Goal: Task Accomplishment & Management: Use online tool/utility

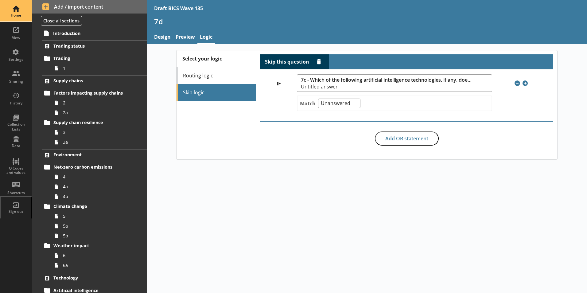
click at [14, 7] on div "Home" at bounding box center [15, 10] width 21 height 21
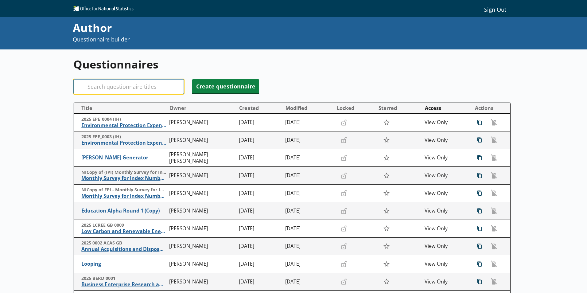
click at [139, 86] on input "Search" at bounding box center [128, 86] width 110 height 15
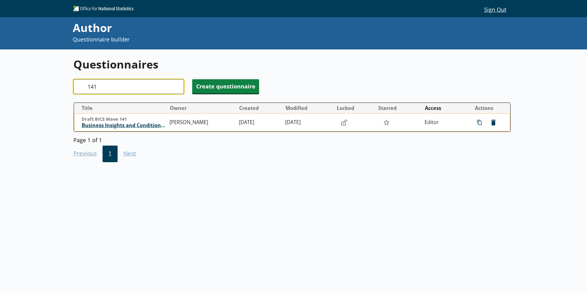
type input "141"
click at [100, 124] on span "Business Insights and Conditions Survey (BICS)" at bounding box center [124, 125] width 85 height 6
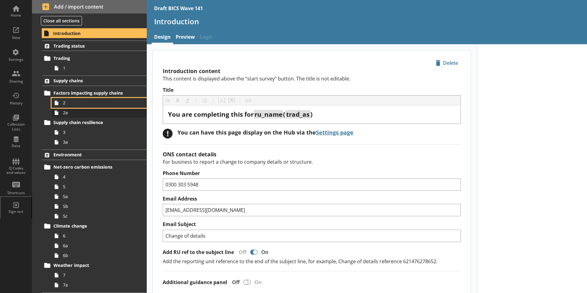
drag, startPoint x: 67, startPoint y: 105, endPoint x: 67, endPoint y: 108, distance: 3.7
click at [67, 105] on span "2" at bounding box center [97, 103] width 68 height 6
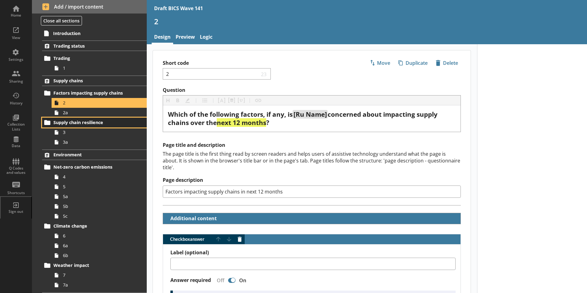
click at [66, 118] on link "Supply chain resilience" at bounding box center [94, 123] width 105 height 10
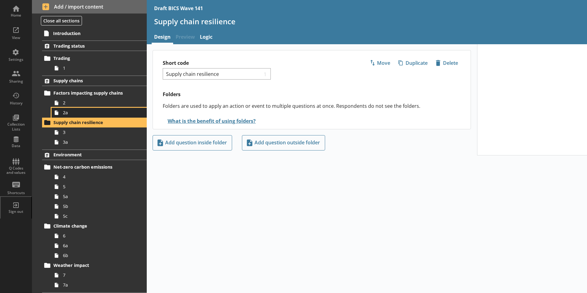
click at [66, 114] on span "2a" at bounding box center [97, 113] width 68 height 6
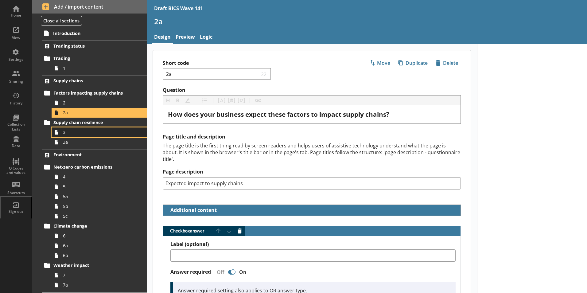
click at [65, 136] on link "3" at bounding box center [99, 132] width 95 height 10
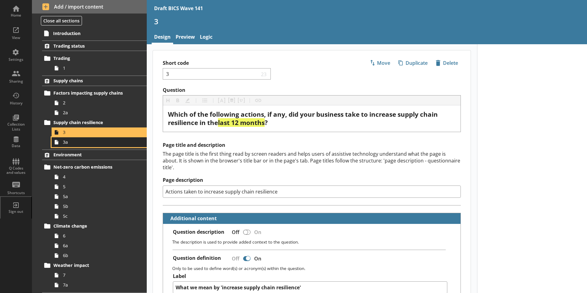
click at [67, 141] on span "3a" at bounding box center [97, 142] width 68 height 6
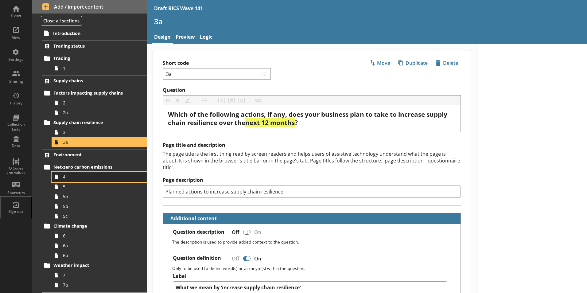
click at [68, 176] on span "4" at bounding box center [97, 177] width 68 height 6
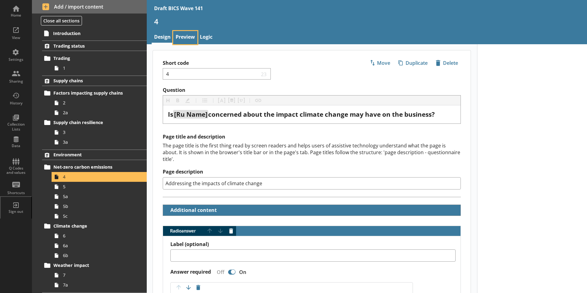
click at [185, 35] on link "Preview" at bounding box center [185, 37] width 24 height 13
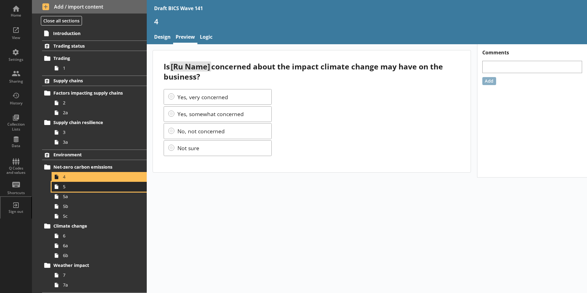
click at [67, 189] on span "5" at bounding box center [97, 187] width 68 height 6
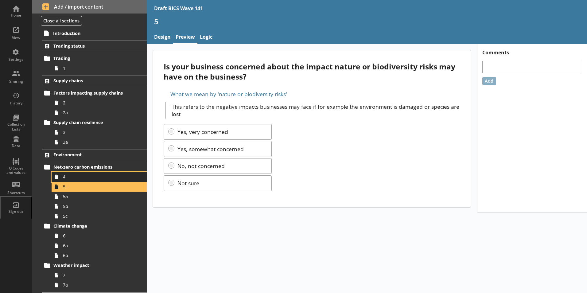
click at [66, 179] on span "4" at bounding box center [97, 177] width 68 height 6
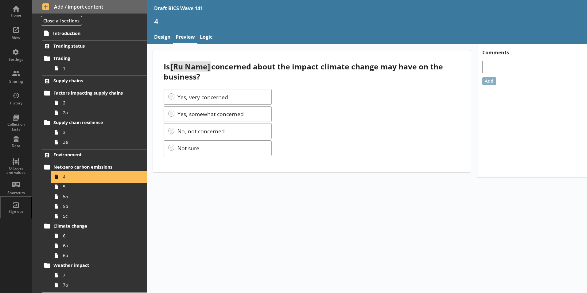
click at [64, 178] on span "4" at bounding box center [97, 177] width 68 height 6
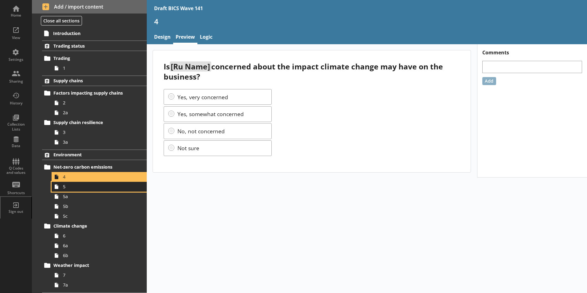
click at [65, 188] on span "5" at bounding box center [97, 187] width 68 height 6
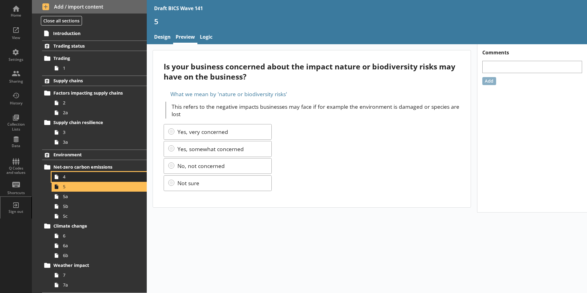
click at [68, 177] on span "4" at bounding box center [97, 177] width 68 height 6
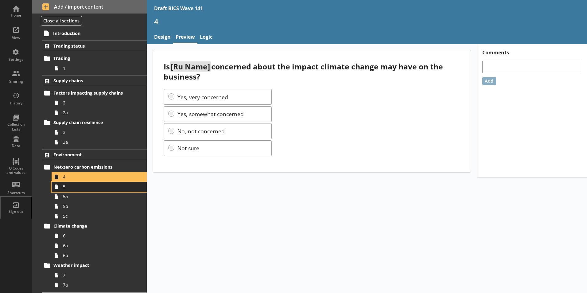
click at [63, 188] on span "5" at bounding box center [97, 187] width 68 height 6
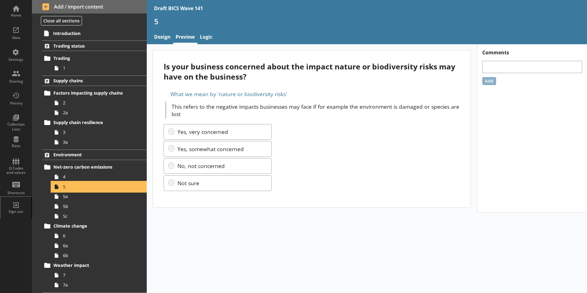
click at [63, 188] on span "5" at bounding box center [97, 187] width 68 height 6
click at [63, 198] on link "5a" at bounding box center [99, 196] width 95 height 10
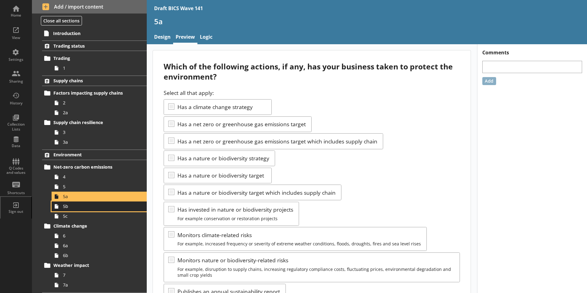
click at [65, 209] on span "5b" at bounding box center [97, 206] width 68 height 6
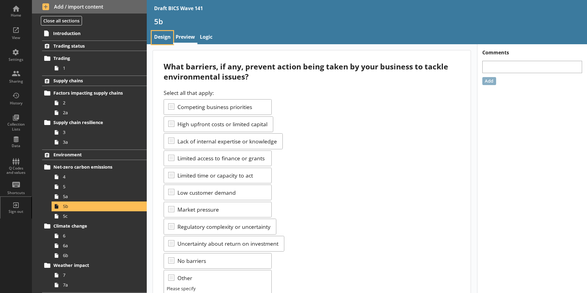
click at [164, 38] on link "Design" at bounding box center [162, 37] width 21 height 13
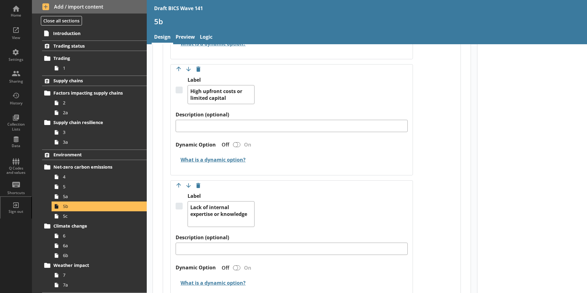
scroll to position [368, 0]
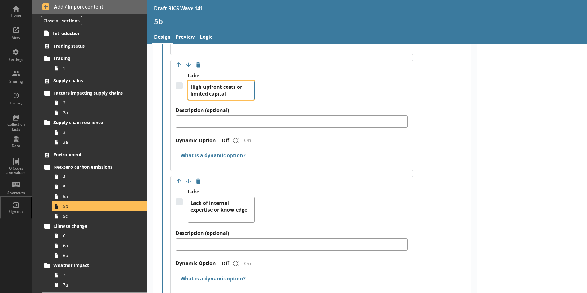
drag, startPoint x: 236, startPoint y: 81, endPoint x: 242, endPoint y: 82, distance: 6.2
click at [242, 82] on textarea "High upfront costs or limited capital" at bounding box center [220, 90] width 67 height 19
type textarea "x"
type textarea "High upfront costs limited capital"
drag, startPoint x: 232, startPoint y: 88, endPoint x: 191, endPoint y: 85, distance: 40.3
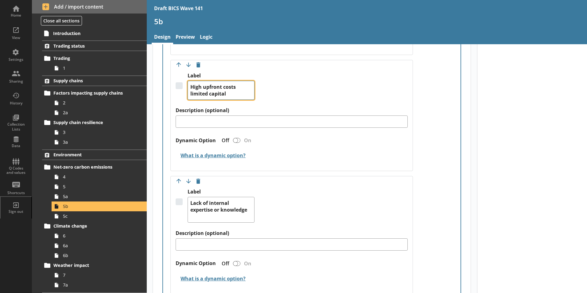
click at [190, 85] on textarea "High upfront costs limited capital" at bounding box center [220, 90] width 67 height 19
type textarea "x"
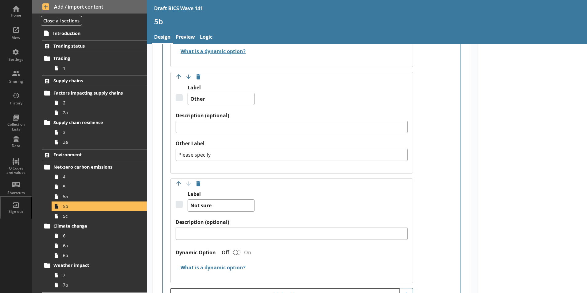
scroll to position [1473, 0]
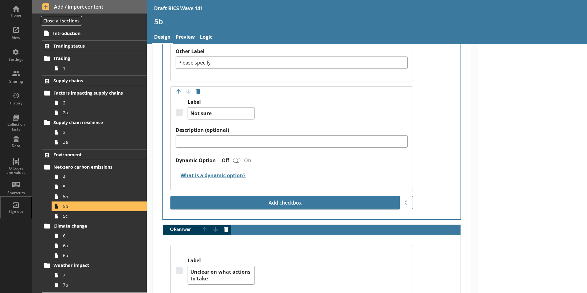
type textarea "High upfront costs"
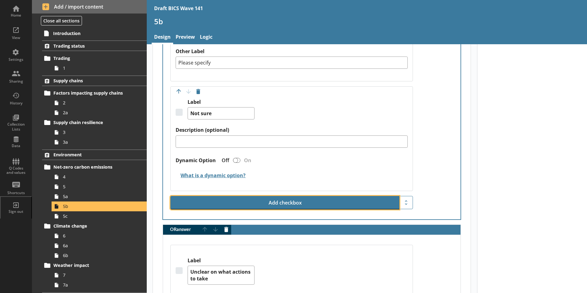
click at [280, 196] on button "Add checkbox" at bounding box center [284, 203] width 229 height 14
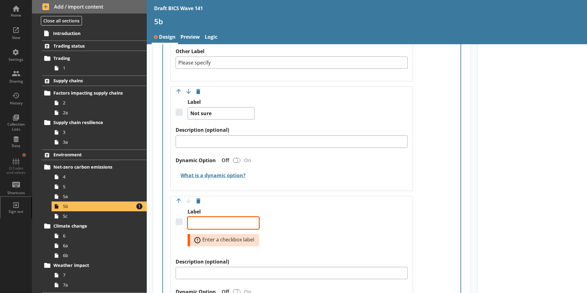
paste textarea "limited capital"
type textarea "x"
type textarea "limited capital"
click at [191, 217] on textarea "limited capital" at bounding box center [222, 223] width 71 height 12
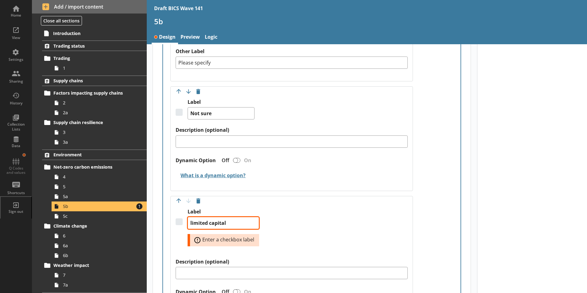
type textarea "x"
type textarea "imited capital"
type textarea "x"
type textarea "Limited capital"
click at [179, 196] on button "Move option up" at bounding box center [179, 201] width 10 height 10
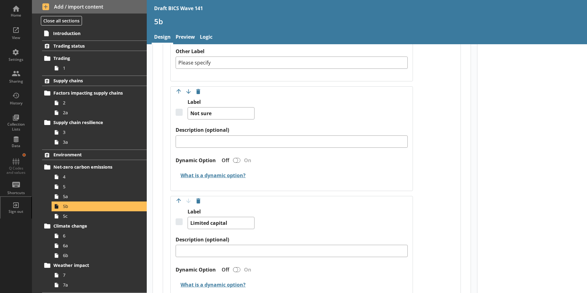
scroll to position [1350, 0]
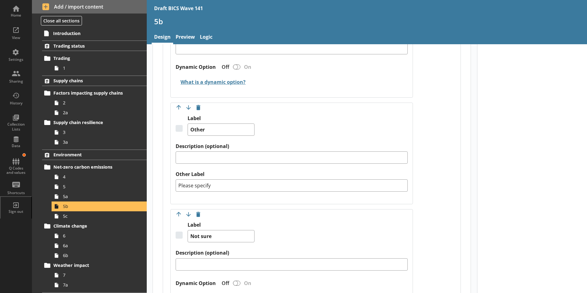
type textarea "x"
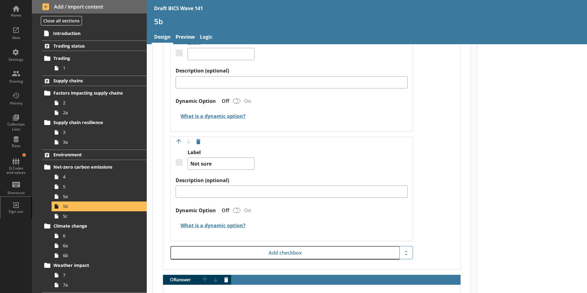
scroll to position [1532, 0]
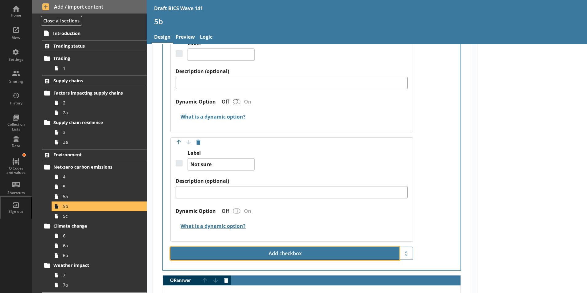
click at [282, 247] on button "Add checkbox" at bounding box center [284, 253] width 229 height 14
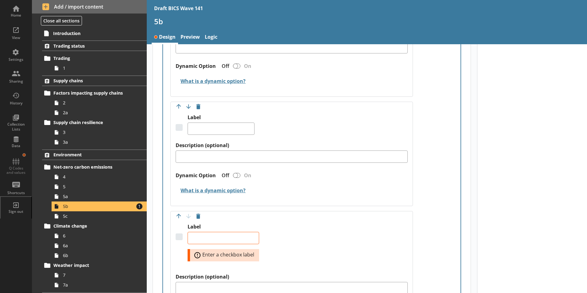
scroll to position [1576, 0]
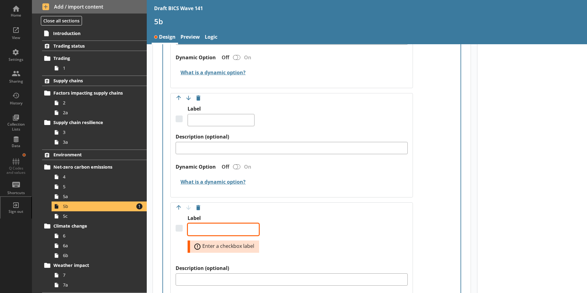
click at [208, 223] on textarea "Label" at bounding box center [222, 229] width 71 height 12
paste textarea "limited capital"
type textarea "x"
type textarea "limited capital"
click at [191, 223] on textarea "limited capital" at bounding box center [222, 229] width 71 height 12
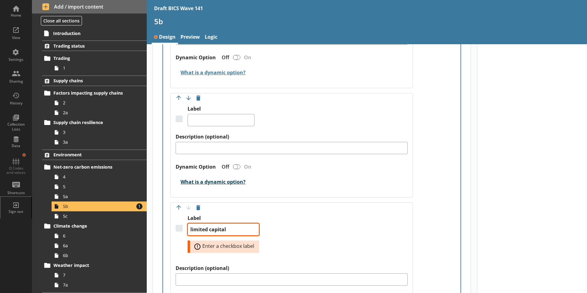
type textarea "x"
type textarea "imited capital"
type textarea "x"
type textarea "Limited capital"
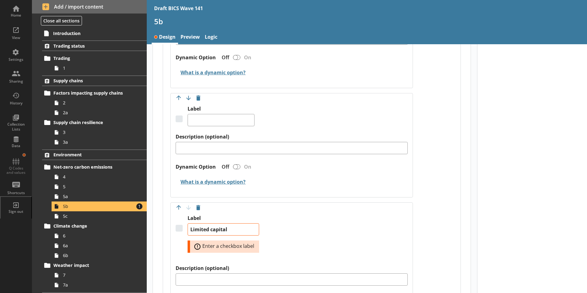
click at [304, 219] on div "Label Limited capital Error: Enter a checkbox label" at bounding box center [292, 240] width 232 height 50
type textarea "x"
type textarea "Limited capital"
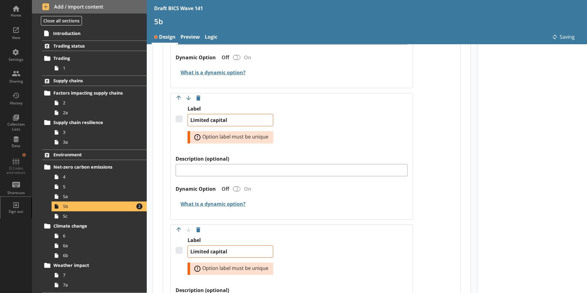
click at [319, 225] on div "Move answer up Move answer down Delete option Label Limited capital Error: Opti…" at bounding box center [291, 287] width 242 height 126
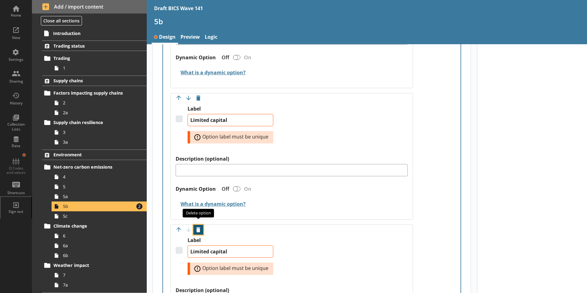
click at [197, 225] on button "Delete option" at bounding box center [198, 230] width 10 height 10
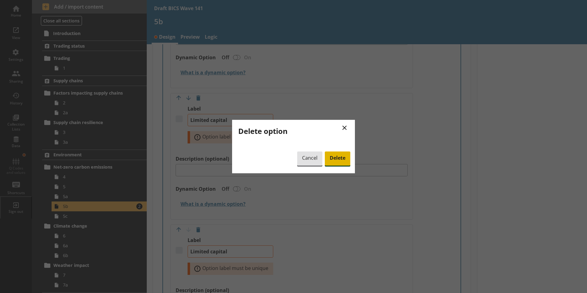
click at [338, 152] on span "Delete" at bounding box center [337, 158] width 25 height 14
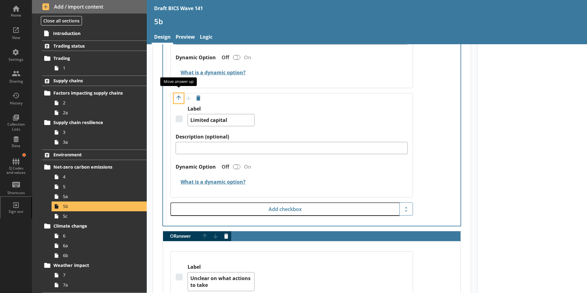
click at [179, 93] on button "Move option up" at bounding box center [179, 98] width 10 height 10
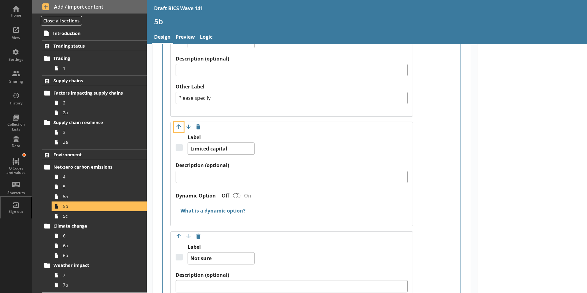
scroll to position [1422, 0]
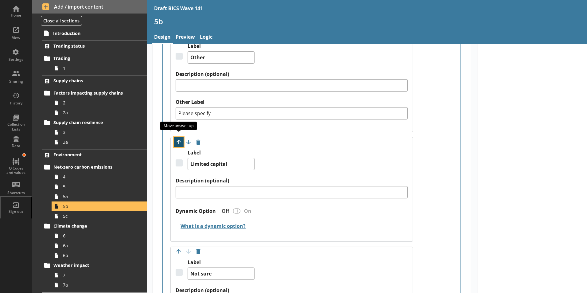
click at [178, 137] on button "Move option up" at bounding box center [179, 142] width 10 height 10
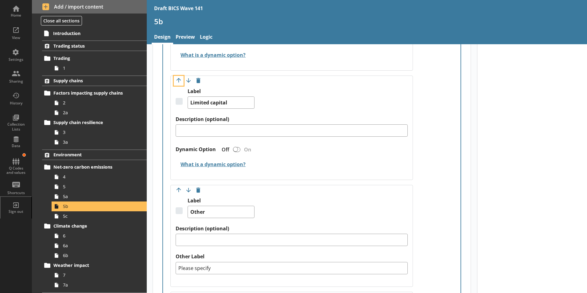
scroll to position [1300, 0]
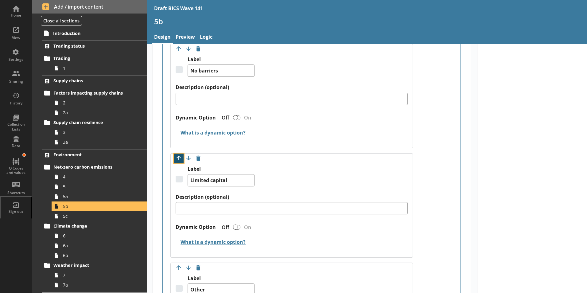
click at [176, 153] on button "Move option up" at bounding box center [179, 158] width 10 height 10
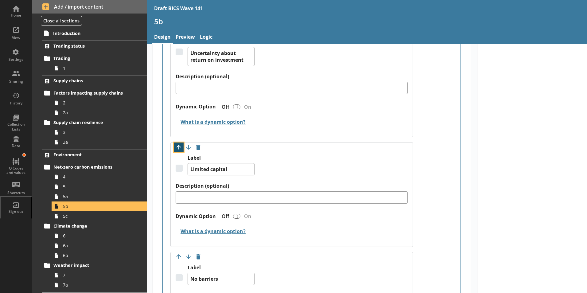
scroll to position [1177, 0]
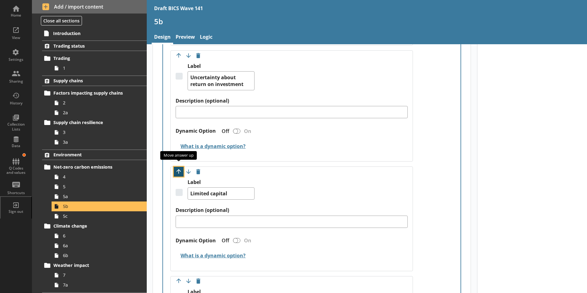
click at [178, 167] on button "Move option up" at bounding box center [179, 172] width 10 height 10
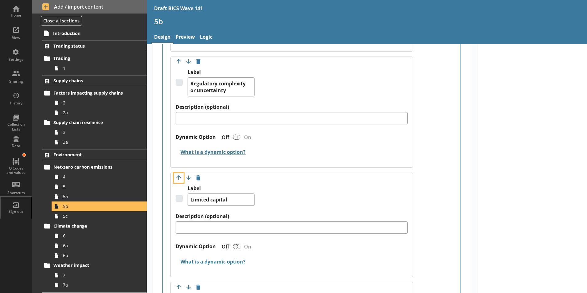
scroll to position [1054, 0]
click at [178, 173] on button "Move option up" at bounding box center [179, 178] width 10 height 10
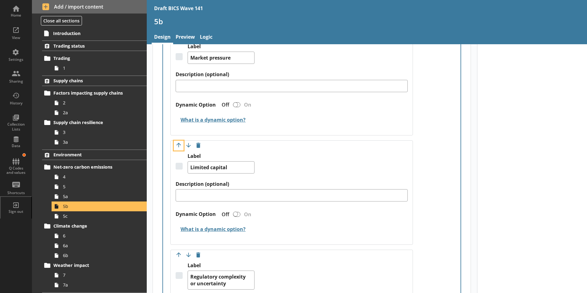
scroll to position [962, 0]
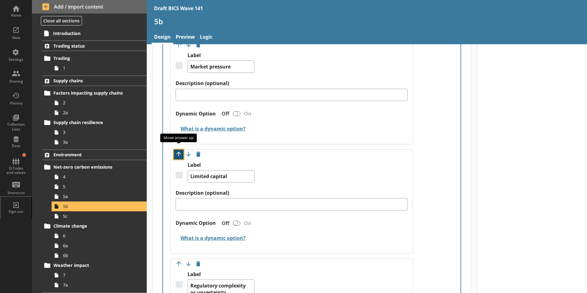
click at [177, 149] on button "Move option up" at bounding box center [179, 154] width 10 height 10
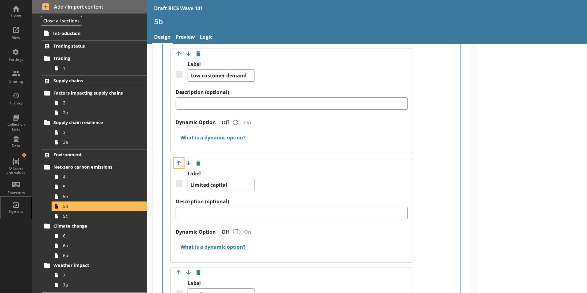
scroll to position [809, 0]
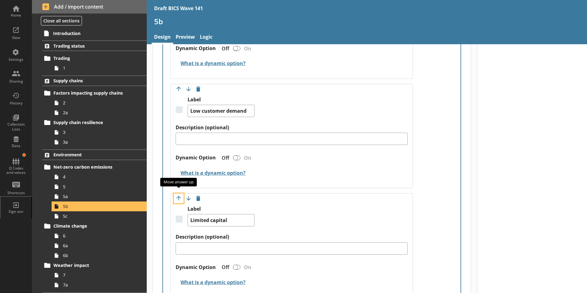
click at [177, 193] on button "Move option up" at bounding box center [179, 198] width 10 height 10
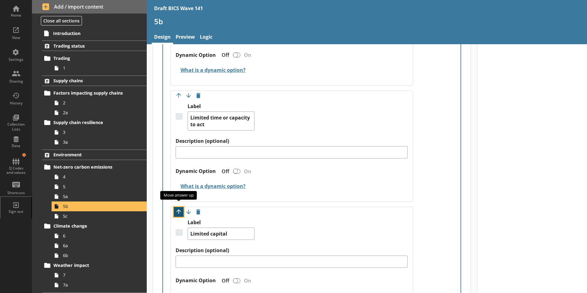
click at [178, 207] on button "Move option up" at bounding box center [179, 212] width 10 height 10
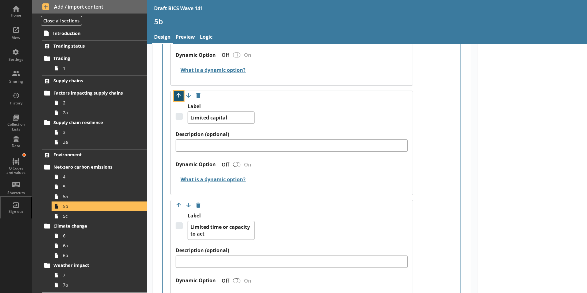
type textarea "x"
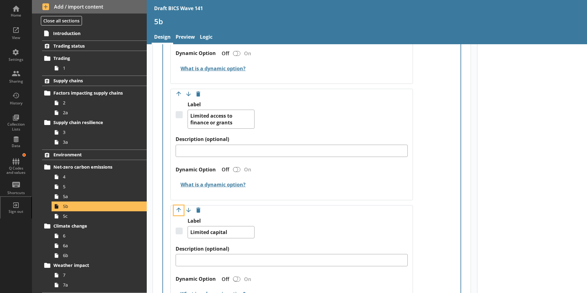
scroll to position [563, 0]
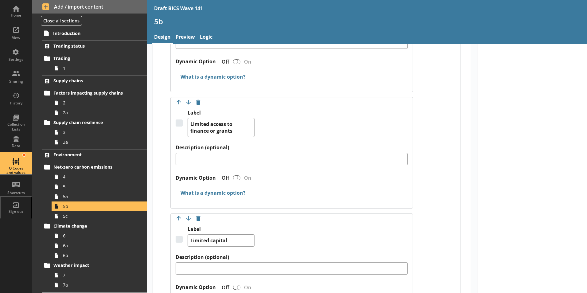
click at [18, 165] on div "Q Codes and values" at bounding box center [15, 163] width 21 height 21
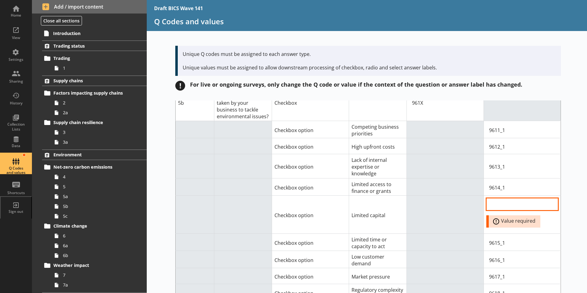
scroll to position [1749, 0]
click at [469, 199] on input "Option Value input field" at bounding box center [522, 205] width 72 height 12
type input "9623_1"
click at [469, 182] on div "Short code Question Answer Type Answer label Q code for answer type Value for c…" at bounding box center [367, 196] width 440 height 192
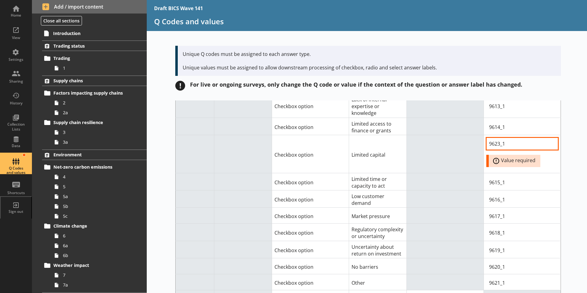
click at [469, 179] on div "Short code Question Answer Type Answer label Q code for answer type Value for c…" at bounding box center [367, 196] width 440 height 192
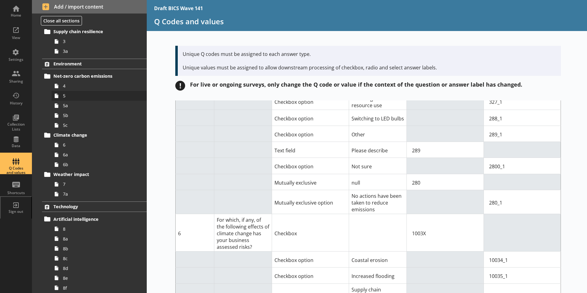
scroll to position [92, 0]
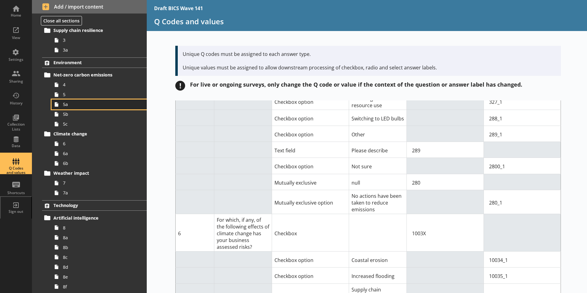
click at [65, 107] on span "5a" at bounding box center [97, 104] width 68 height 6
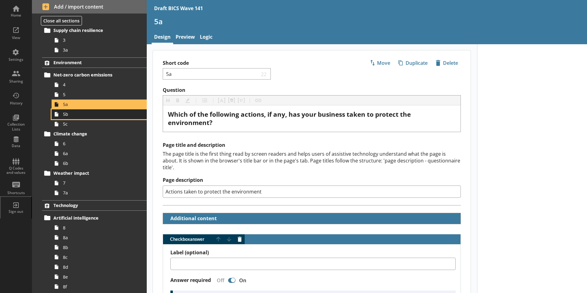
click at [66, 117] on span "5b" at bounding box center [97, 114] width 68 height 6
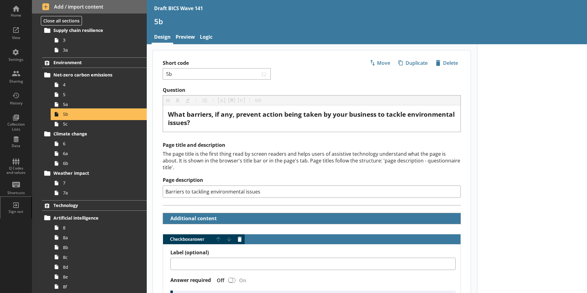
click at [71, 113] on span "5b" at bounding box center [97, 114] width 68 height 6
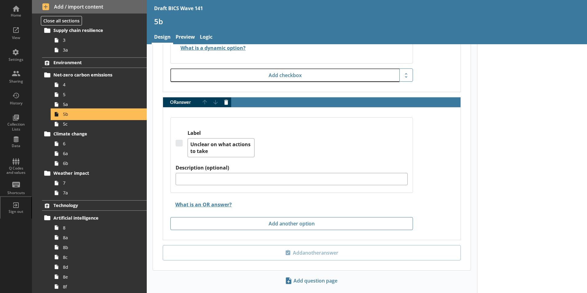
scroll to position [1716, 0]
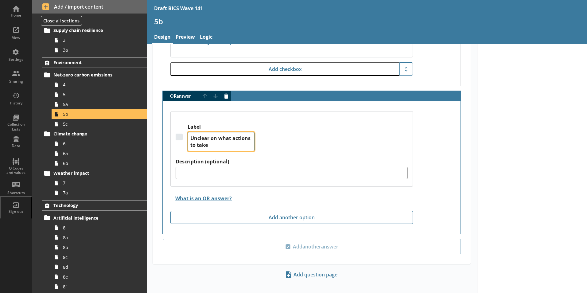
drag, startPoint x: 230, startPoint y: 139, endPoint x: 184, endPoint y: 129, distance: 47.1
click at [184, 129] on div "Label Unclear on what actions to take" at bounding box center [292, 141] width 232 height 35
type textarea "x"
type textarea "N"
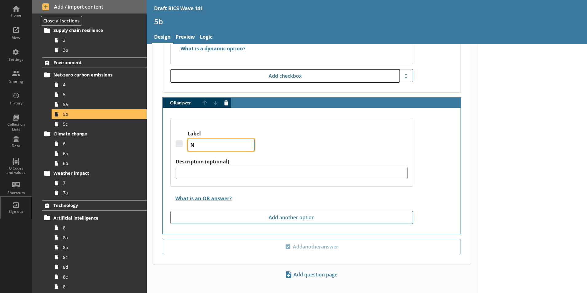
type textarea "x"
type textarea "No"
type textarea "x"
type textarea "No"
type textarea "x"
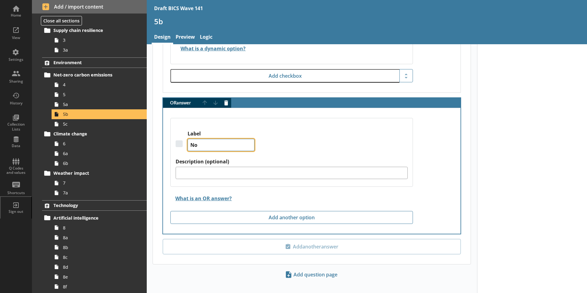
type textarea "No b"
type textarea "x"
type textarea "No ba"
type textarea "x"
type textarea "No bar"
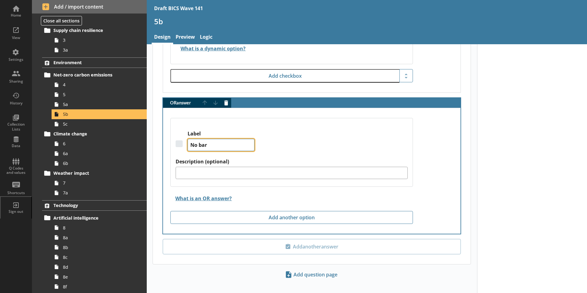
type textarea "x"
type textarea "No [PERSON_NAME]"
type textarea "x"
type textarea "No barri"
type textarea "x"
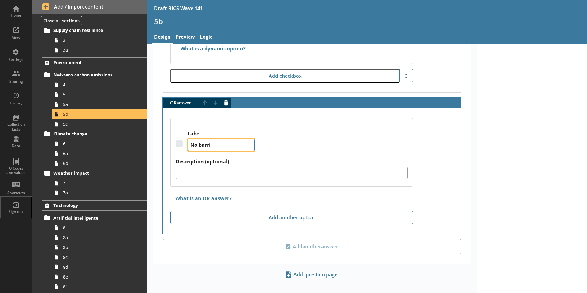
type textarea "No barrie"
type textarea "x"
type textarea "No barrier"
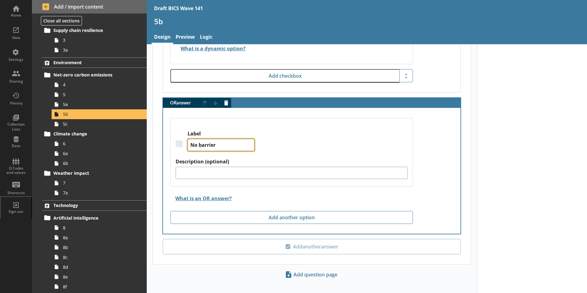
click at [218, 140] on textarea "No barrier" at bounding box center [220, 145] width 67 height 12
type textarea "x"
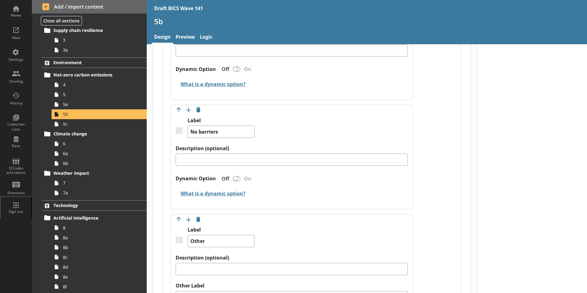
scroll to position [1350, 0]
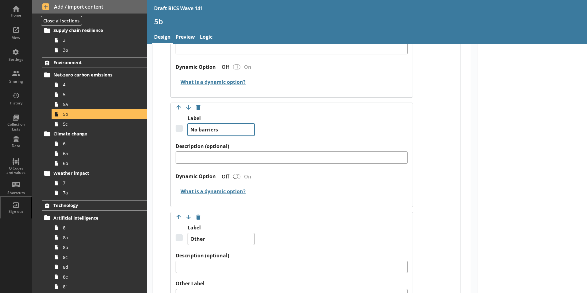
type textarea "No barriers"
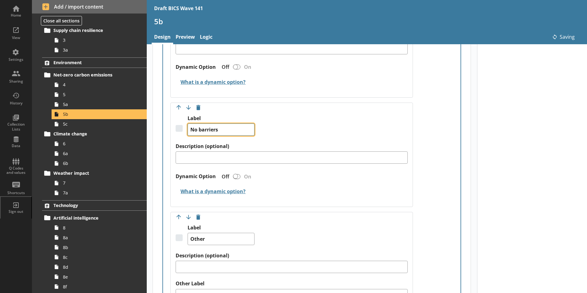
drag, startPoint x: 228, startPoint y: 120, endPoint x: 188, endPoint y: 121, distance: 39.6
click at [188, 123] on textarea "No barriers" at bounding box center [220, 129] width 67 height 12
click at [198, 103] on button "Delete option" at bounding box center [198, 108] width 10 height 10
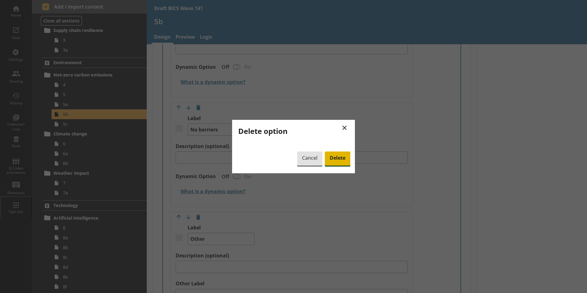
click at [343, 156] on span "Delete" at bounding box center [337, 158] width 25 height 14
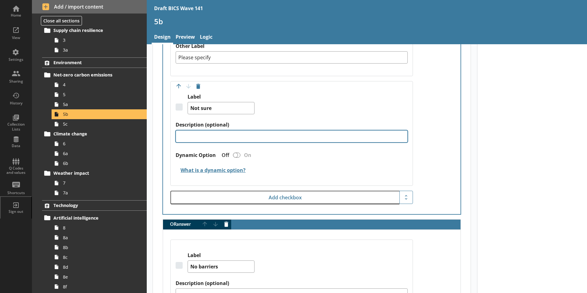
scroll to position [1477, 0]
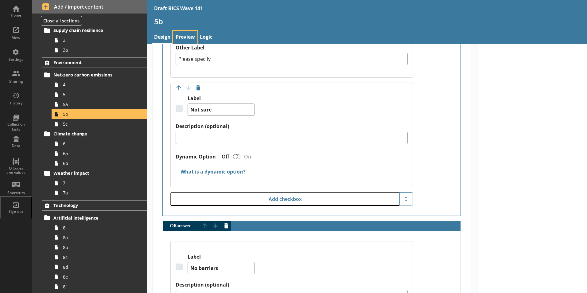
click at [186, 38] on link "Preview" at bounding box center [185, 37] width 24 height 13
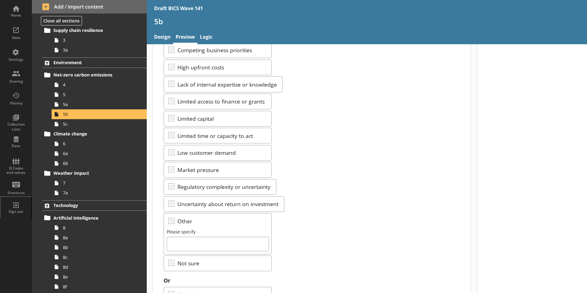
scroll to position [87, 0]
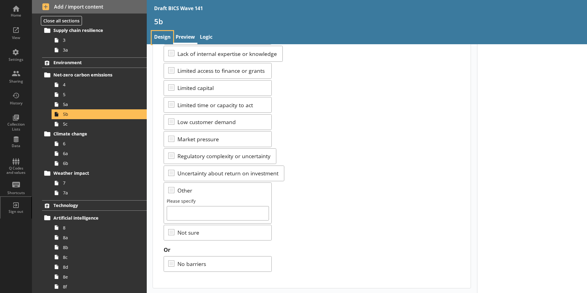
click at [160, 39] on link "Design" at bounding box center [162, 37] width 21 height 13
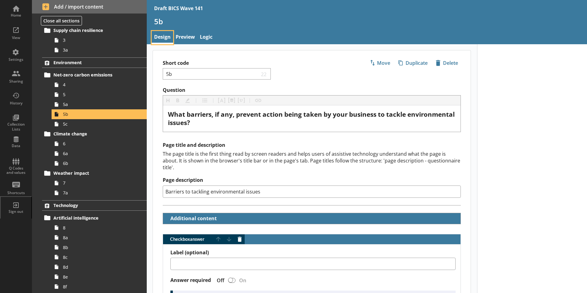
click at [159, 39] on link "Design" at bounding box center [162, 37] width 21 height 13
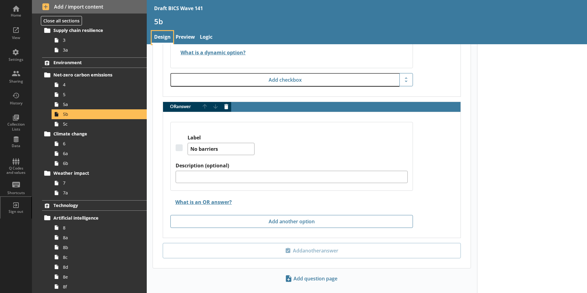
scroll to position [1599, 0]
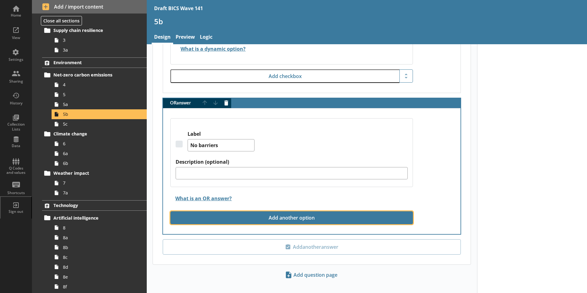
click at [293, 211] on button "Add another option" at bounding box center [291, 217] width 242 height 13
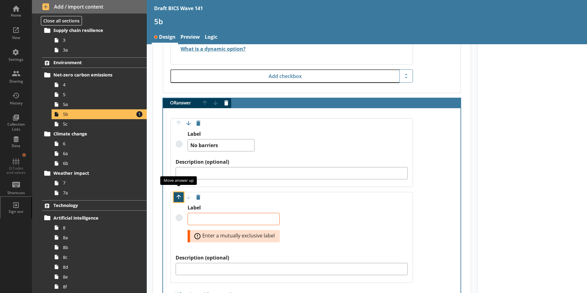
click at [177, 192] on button "Move option up" at bounding box center [179, 197] width 10 height 10
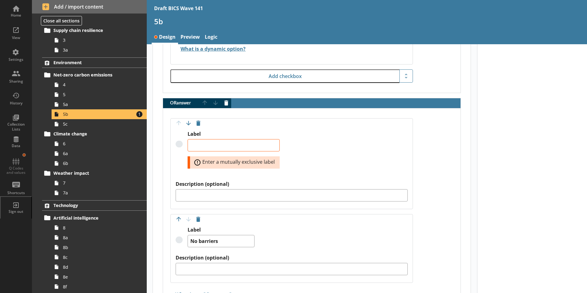
click at [177, 118] on div "Move answer up Move answer down Delete option" at bounding box center [188, 123] width 29 height 10
click at [178, 118] on div "Move answer up Move answer down Delete option" at bounding box center [188, 123] width 29 height 10
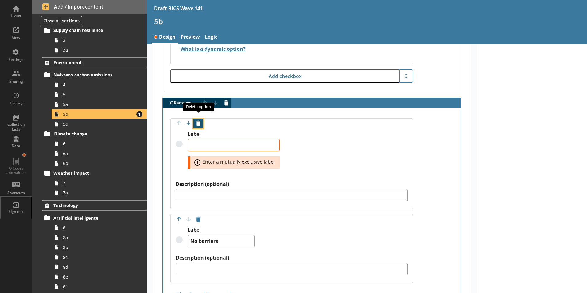
click at [200, 118] on button "Delete option" at bounding box center [198, 123] width 10 height 10
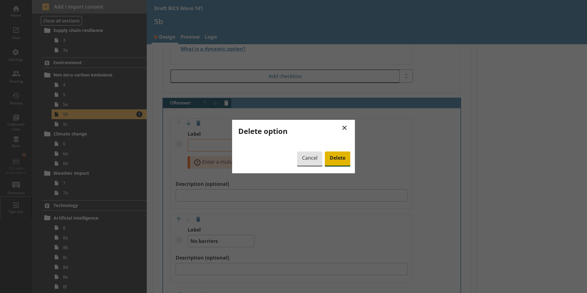
click at [339, 158] on span "Delete" at bounding box center [337, 158] width 25 height 14
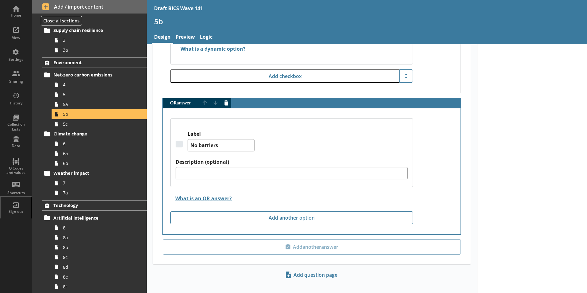
scroll to position [1507, 0]
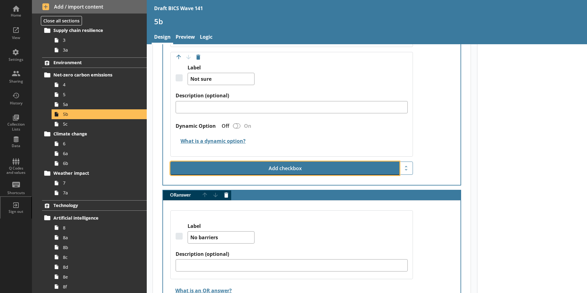
click at [290, 161] on button "Add checkbox" at bounding box center [284, 168] width 229 height 14
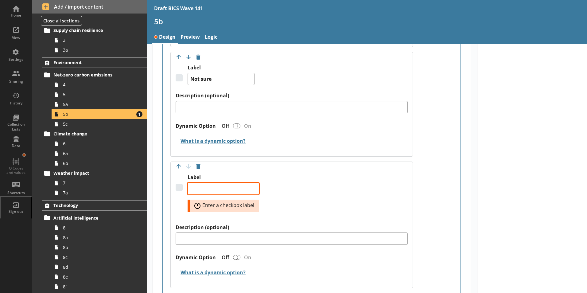
click at [217, 182] on textarea "Label" at bounding box center [222, 188] width 71 height 12
type textarea "x"
type textarea "U"
type textarea "x"
type textarea "Un"
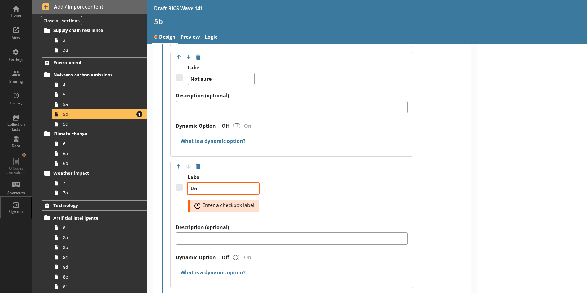
type textarea "x"
type textarea "Unc"
type textarea "x"
type textarea "Uncl"
type textarea "x"
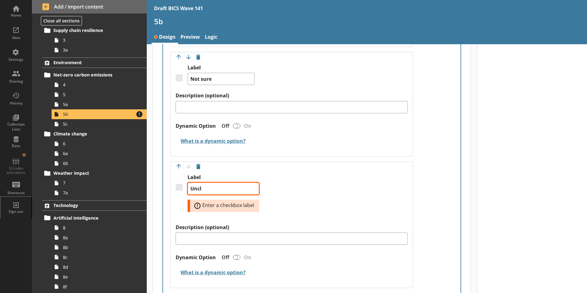
type textarea "Uncle"
type textarea "x"
type textarea "Unclea"
type textarea "x"
type textarea "Unclear"
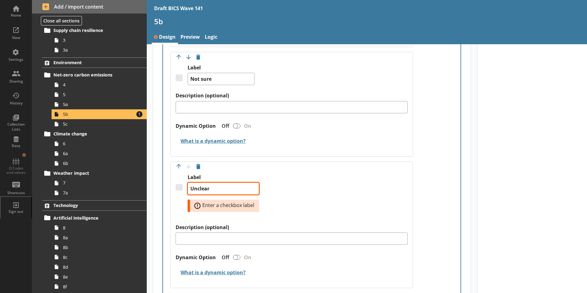
type textarea "x"
type textarea "Unclear"
type textarea "x"
type textarea "Unclear o"
type textarea "x"
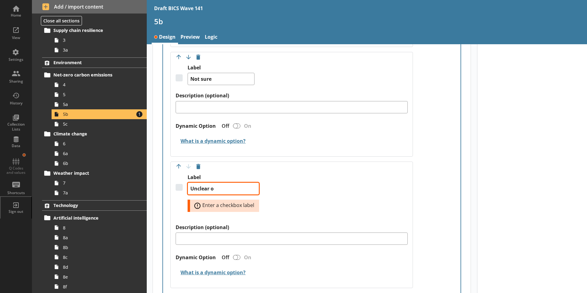
type textarea "Unclear on"
type textarea "x"
type textarea "Unclear on"
type textarea "x"
type textarea "Unclear on w"
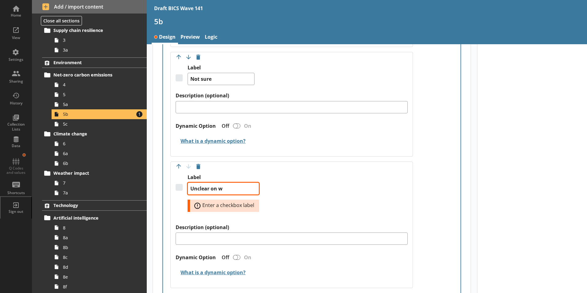
type textarea "x"
type textarea "Unclear on wh"
type textarea "x"
type textarea "Unclear on wha"
type textarea "x"
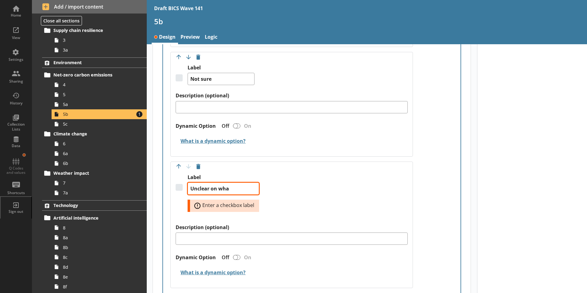
type textarea "Unclear on what"
type textarea "x"
type textarea "Unclear on what"
type textarea "x"
type textarea "Unclear on what a"
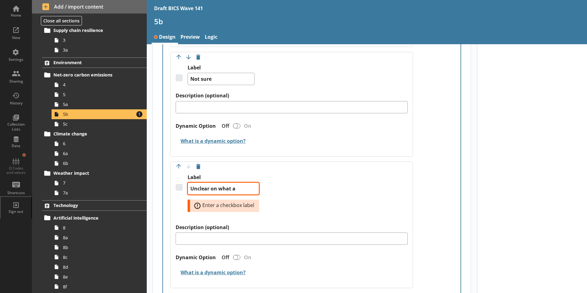
type textarea "x"
type textarea "Unclear on what ac"
type textarea "x"
type textarea "Unclear on what act"
type textarea "x"
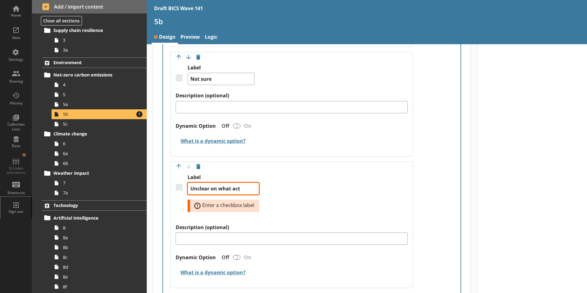
type textarea "Unclear on what acti"
type textarea "x"
type textarea "Unclear on what actio"
type textarea "x"
type textarea "Unclear on what action"
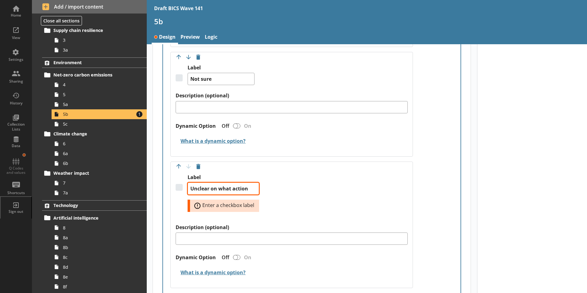
type textarea "x"
type textarea "Unclear on what actions"
type textarea "x"
type textarea "Unclear on what actions"
type textarea "x"
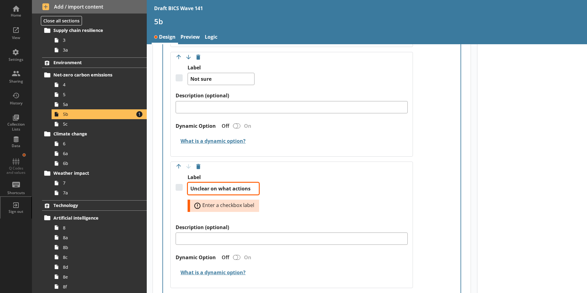
type textarea "Unclear on what actions t"
type textarea "x"
type textarea "Unclear on what actions to"
type textarea "x"
type textarea "Unclear on what actions to"
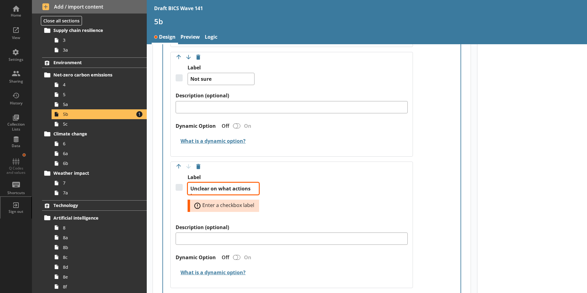
type textarea "x"
type textarea "Unclear on what actions to t"
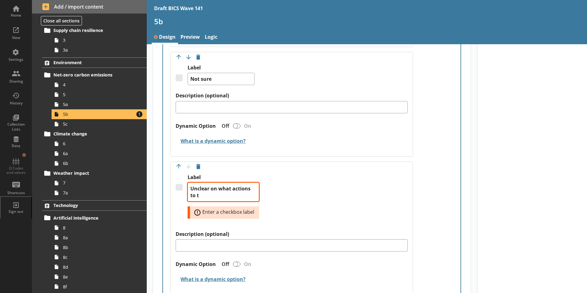
type textarea "x"
type textarea "Unclear on what actions to ta"
type textarea "x"
type textarea "Unclear on what actions to tak"
type textarea "x"
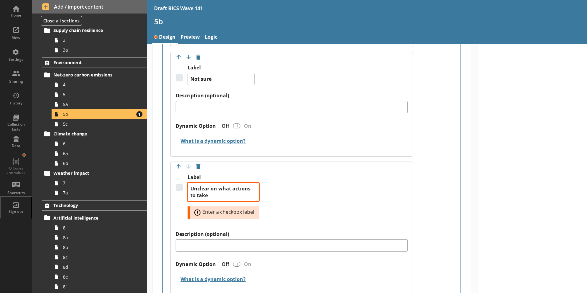
type textarea "Unclear on what actions to take"
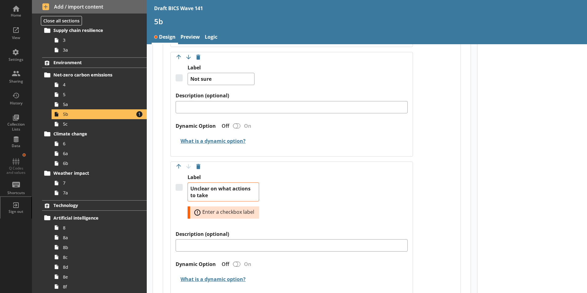
click at [363, 181] on div "Label Unclear on what actions to take Error: Enter a checkbox label" at bounding box center [292, 202] width 232 height 57
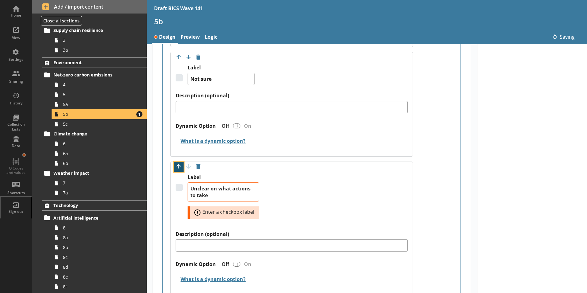
click at [179, 162] on button "Move option up" at bounding box center [179, 167] width 10 height 10
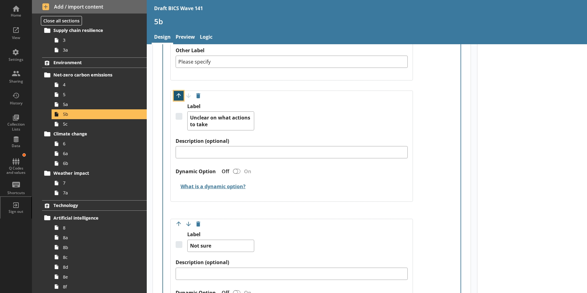
type textarea "x"
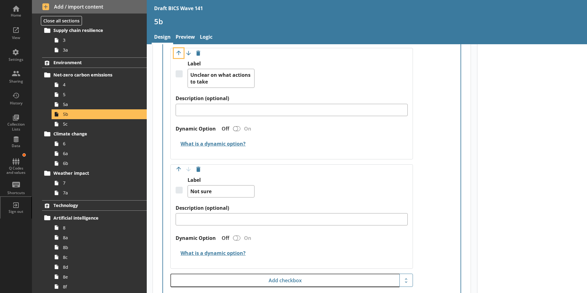
scroll to position [1538, 0]
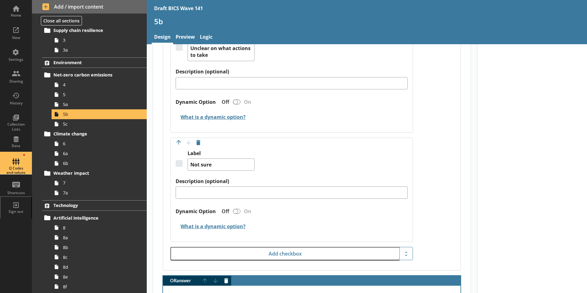
click at [15, 160] on div "Q Codes and values" at bounding box center [15, 163] width 21 height 21
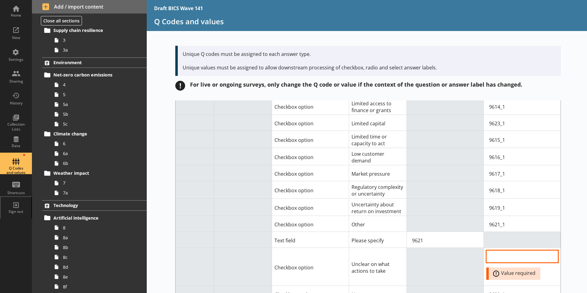
scroll to position [1841, 0]
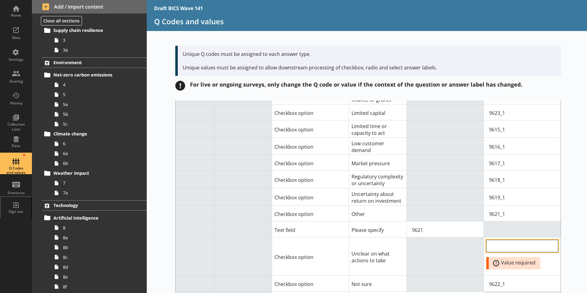
click at [469, 240] on input "Option Value input field" at bounding box center [522, 246] width 72 height 12
type input "9620_1"
click at [469, 180] on div "Short code Question Answer Type Answer label Q code for answer type Value for c…" at bounding box center [367, 196] width 440 height 192
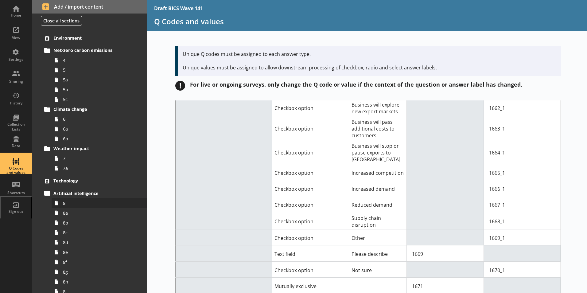
scroll to position [153, 0]
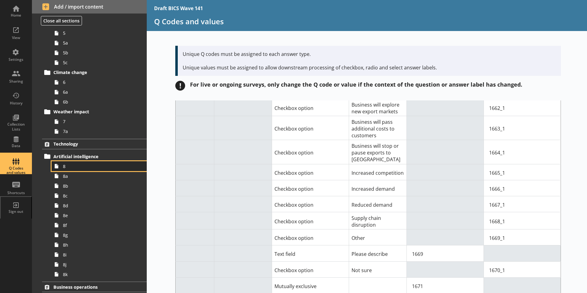
click at [68, 168] on span "8" at bounding box center [97, 166] width 68 height 6
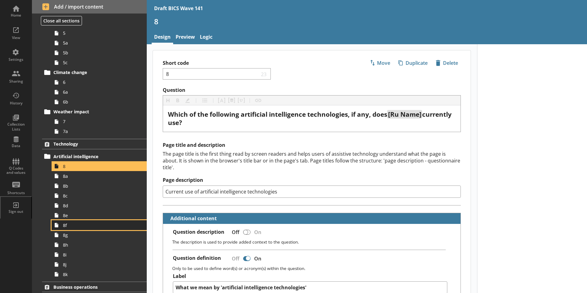
click at [69, 225] on span "8f" at bounding box center [97, 225] width 68 height 6
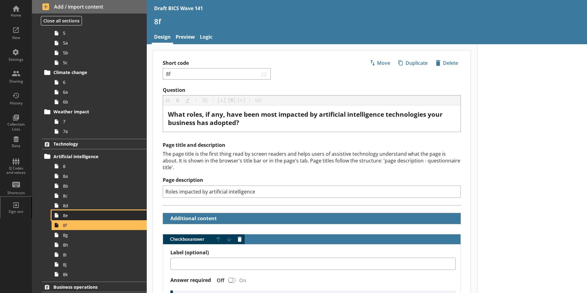
click at [67, 216] on span "8e" at bounding box center [97, 215] width 68 height 6
click at [64, 214] on span "8e" at bounding box center [97, 215] width 68 height 6
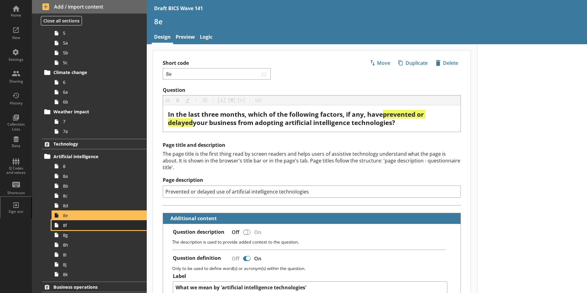
click at [67, 226] on span "8f" at bounding box center [97, 225] width 68 height 6
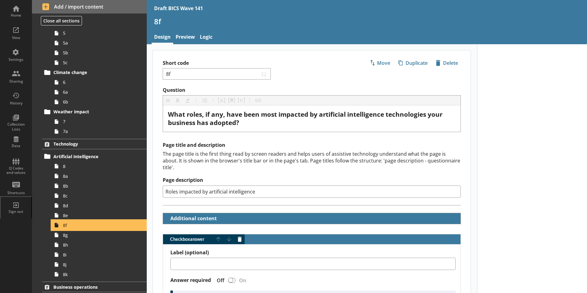
click at [67, 226] on span "8f" at bounding box center [97, 225] width 68 height 6
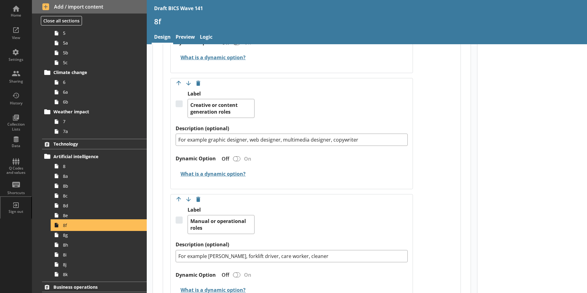
scroll to position [763, 0]
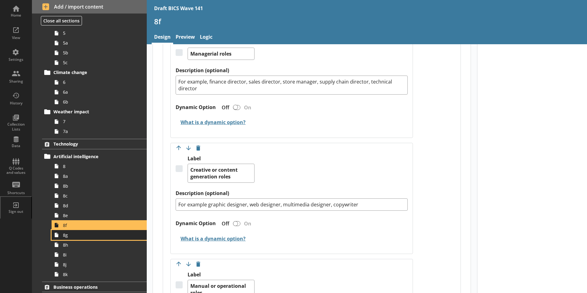
click at [66, 237] on span "8g" at bounding box center [97, 235] width 68 height 6
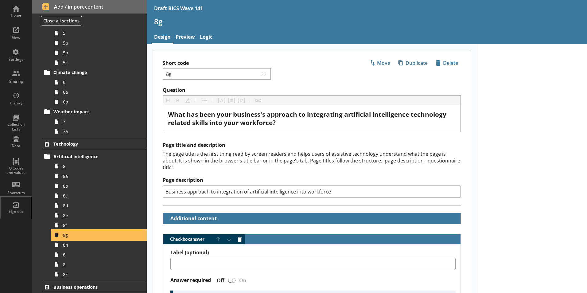
click at [66, 235] on span "8g" at bounding box center [97, 235] width 68 height 6
click at [68, 225] on span "8f" at bounding box center [97, 225] width 68 height 6
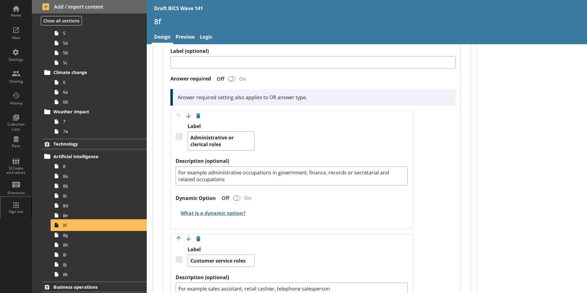
scroll to position [215, 0]
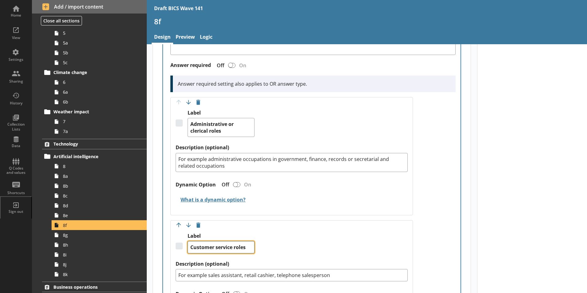
drag, startPoint x: 190, startPoint y: 239, endPoint x: 213, endPoint y: 240, distance: 23.6
click at [213, 241] on textarea "Customer service roles" at bounding box center [220, 247] width 67 height 12
type textarea "x"
type textarea "S service roles"
type textarea "x"
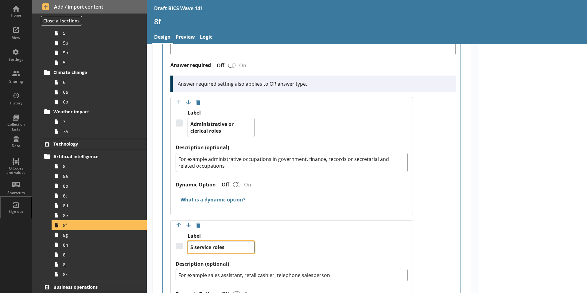
type textarea "Sa service roles"
type textarea "x"
type textarea "[PERSON_NAME] service roles"
type textarea "x"
type textarea "Sale service roles"
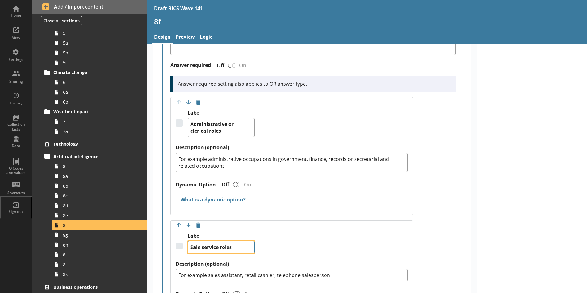
type textarea "x"
type textarea "Sales service roles"
type textarea "x"
type textarea "Sales service roles"
type textarea "x"
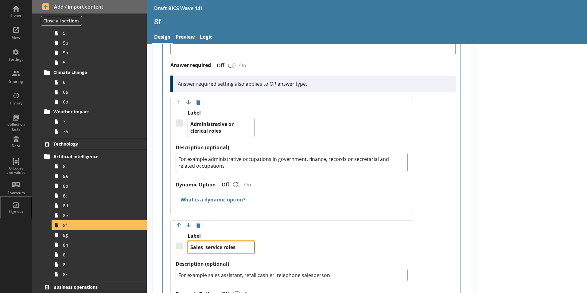
type textarea "Sales service rolesa"
type textarea "x"
type textarea "Sales service rolesan"
type textarea "x"
type textarea "Sales service rolesand"
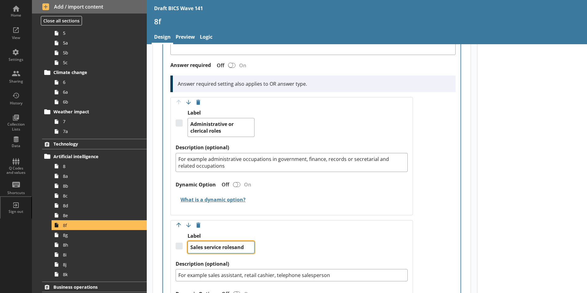
type textarea "x"
type textarea "Sales service rolesand"
type textarea "x"
type textarea "Sales service rolesand c"
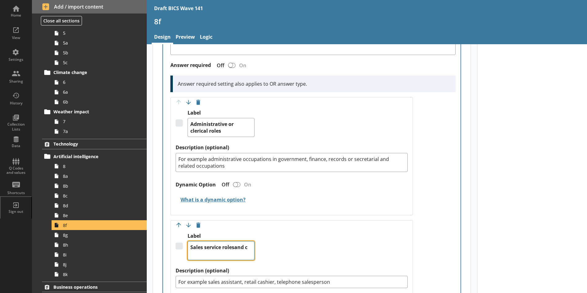
type textarea "x"
type textarea "Sales service rolesand cu"
type textarea "x"
type textarea "Sales service rolesand cus"
type textarea "x"
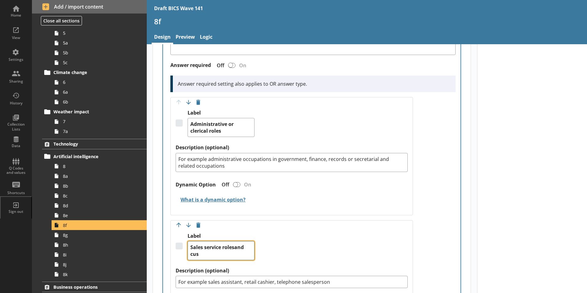
type textarea "Sales service rolesand cust"
type textarea "x"
type textarea "Sales service rolesand custo"
type textarea "x"
type textarea "Sales service rolesand custom"
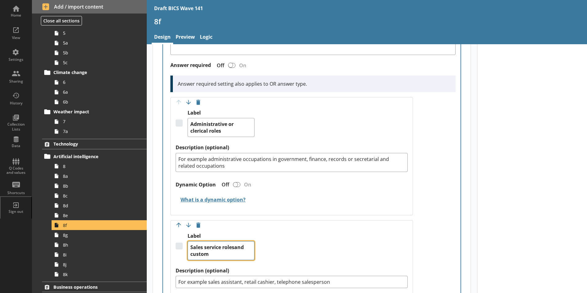
type textarea "x"
type textarea "Sales service rolesand custome"
type textarea "x"
type textarea "Sales service rolesand customer"
click at [223, 241] on textarea "Sales service rolesand customer" at bounding box center [220, 250] width 67 height 19
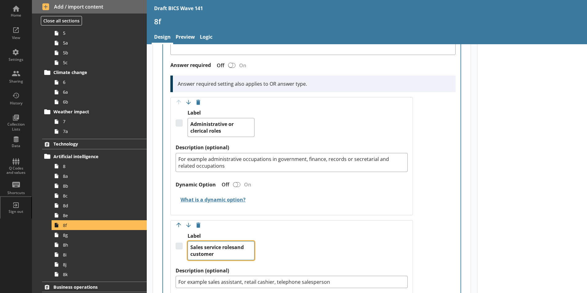
type textarea "x"
type textarea "Sales servicerolesand customer"
type textarea "x"
type textarea "Sales servicrolesand customer"
type textarea "x"
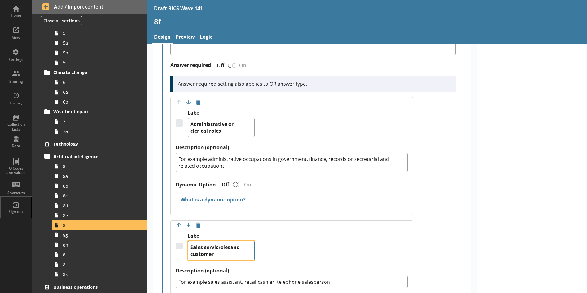
type textarea "Sales servirolesand customer"
type textarea "x"
type textarea "Sales servrolesand customer"
type textarea "x"
type textarea "Sales serrolesand customer"
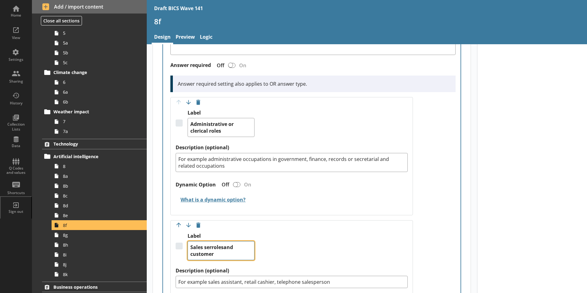
type textarea "x"
type textarea "Sales serolesand customer"
type textarea "x"
type textarea "Sales srolesand customer"
click at [218, 241] on textarea "Sales srolesand customer" at bounding box center [220, 250] width 67 height 19
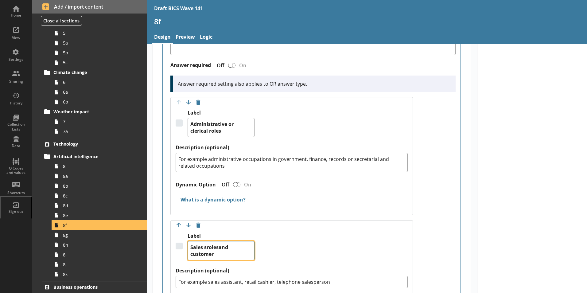
type textarea "x"
type textarea "Sales sroleand customer"
type textarea "x"
type textarea "Sales sroland customer"
type textarea "x"
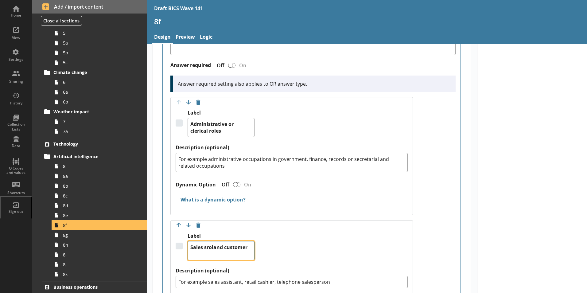
type textarea "Sales sroand customer"
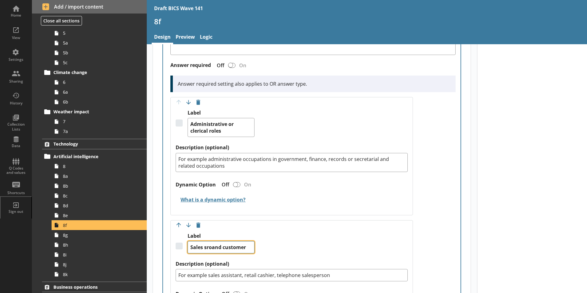
type textarea "x"
type textarea "Sales srand customer"
type textarea "x"
type textarea "Sales sand customer"
type textarea "x"
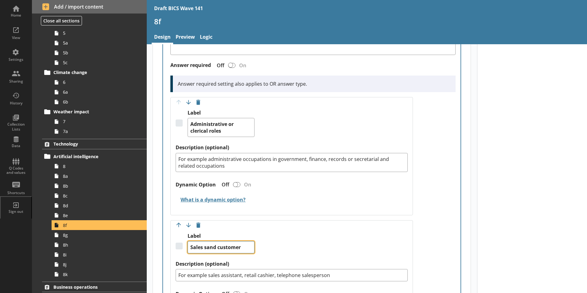
type textarea "Sales and customer"
click at [244, 241] on textarea "Sales and customer" at bounding box center [220, 247] width 67 height 12
type textarea "x"
type textarea "Sales and customer"
type textarea "x"
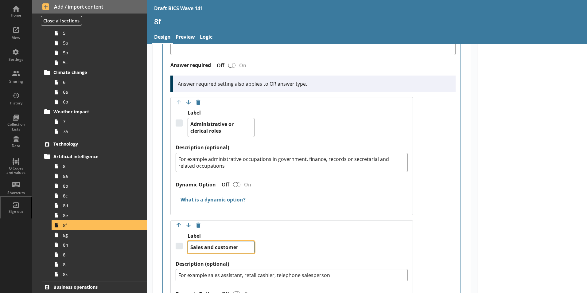
type textarea "Sales and customer s"
type textarea "x"
type textarea "Sales and customer se"
type textarea "x"
type textarea "Sales and customer ser"
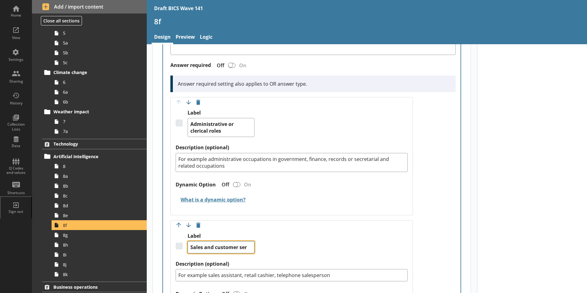
type textarea "x"
type textarea "Sales and customer serv"
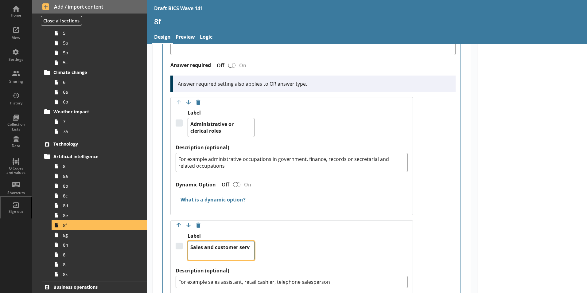
type textarea "x"
type textarea "Sales and customer servi"
type textarea "x"
type textarea "Sales and customer servic"
type textarea "x"
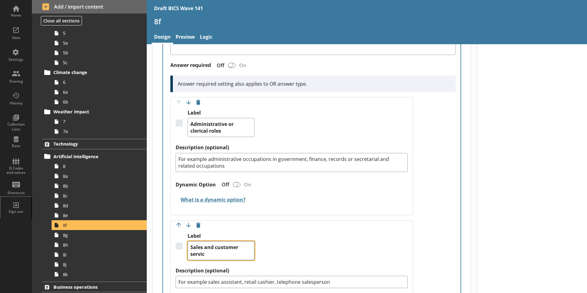
type textarea "Sales and customer service"
type textarea "x"
type textarea "Sales and customer service"
type textarea "x"
type textarea "Sales and customer service r"
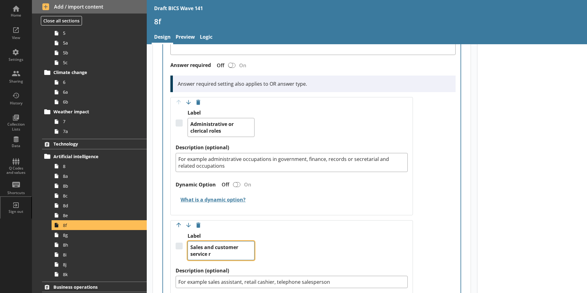
type textarea "x"
type textarea "Sales and customer service ro"
type textarea "x"
type textarea "Sales and customer service rol"
type textarea "x"
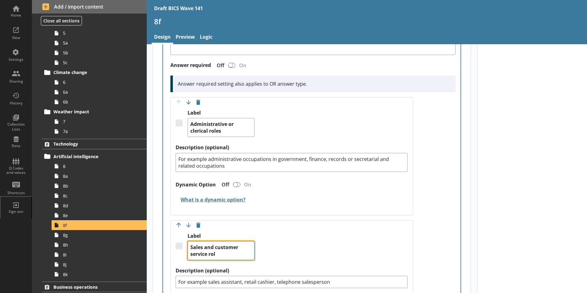
type textarea "Sales and customer service role"
type textarea "x"
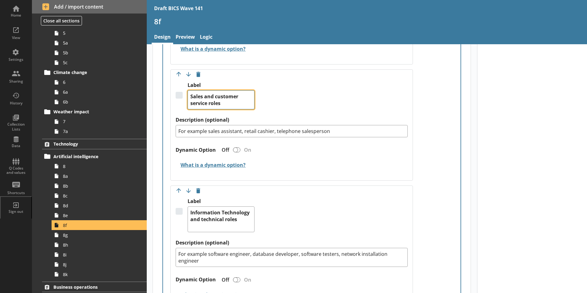
scroll to position [368, 0]
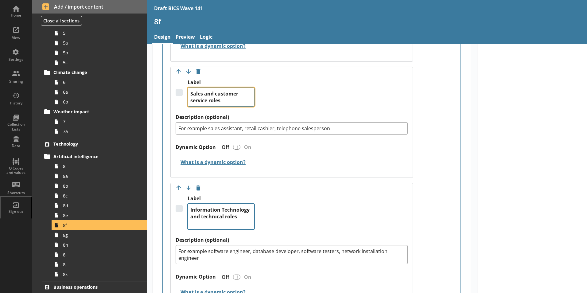
type textarea "Sales and customer service roles"
click at [222, 210] on textarea "Information Technology and technical roles" at bounding box center [220, 216] width 67 height 26
drag, startPoint x: 219, startPoint y: 209, endPoint x: 213, endPoint y: 217, distance: 10.3
click at [213, 217] on textarea "Information Technology and technical roles" at bounding box center [220, 216] width 67 height 26
type textarea "x"
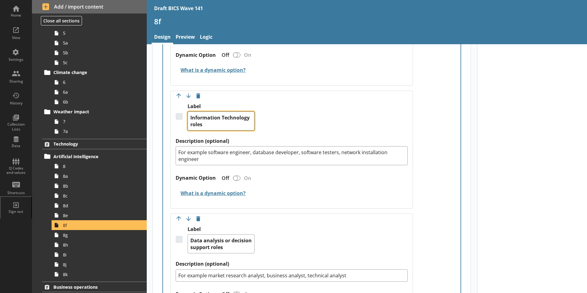
scroll to position [491, 0]
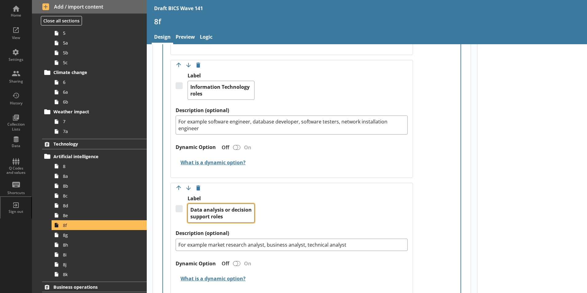
drag, startPoint x: 225, startPoint y: 203, endPoint x: 232, endPoint y: 208, distance: 9.6
click at [232, 208] on textarea "Data analysis or decision support roles" at bounding box center [220, 212] width 67 height 19
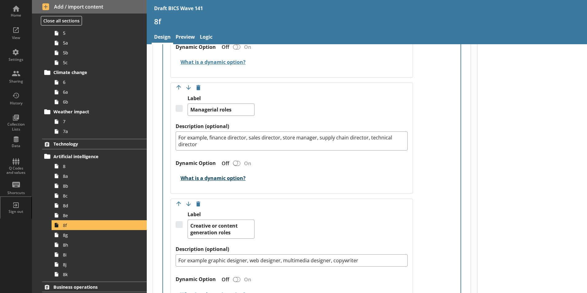
scroll to position [706, 0]
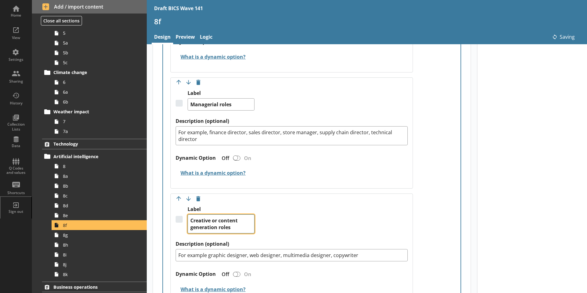
drag, startPoint x: 218, startPoint y: 214, endPoint x: 217, endPoint y: 220, distance: 6.3
click at [217, 220] on textarea "Creative or content generation roles" at bounding box center [220, 223] width 67 height 19
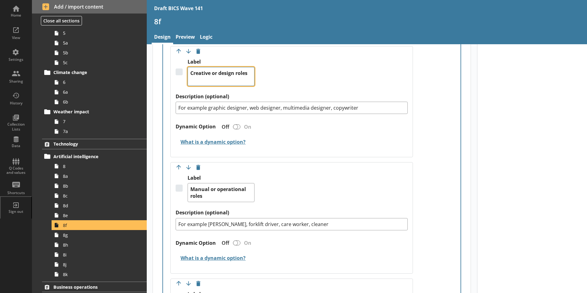
scroll to position [859, 0]
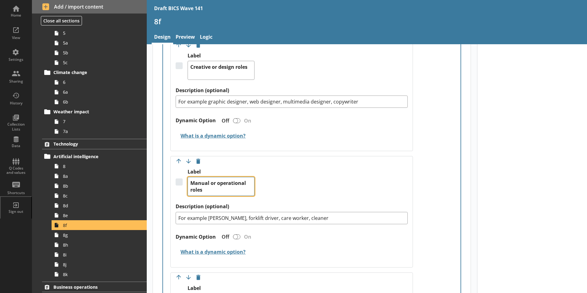
click at [191, 177] on textarea "Manual or operational roles" at bounding box center [220, 186] width 67 height 19
click at [207, 177] on textarea "Skilled manual or operational roles" at bounding box center [220, 186] width 67 height 19
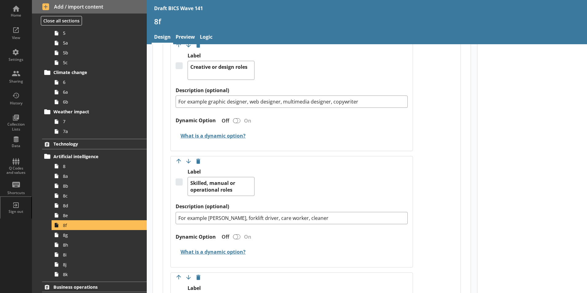
click at [291, 183] on div "Label Skilled, manual or operational roles" at bounding box center [292, 185] width 232 height 35
drag, startPoint x: 512, startPoint y: 190, endPoint x: 427, endPoint y: 235, distance: 96.5
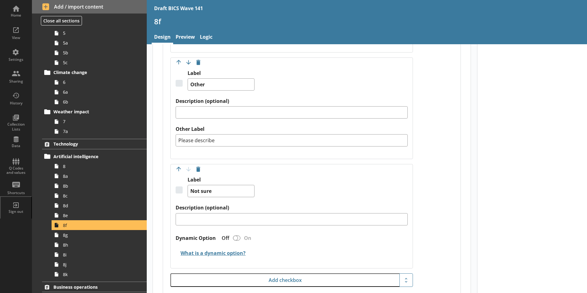
scroll to position [1105, 0]
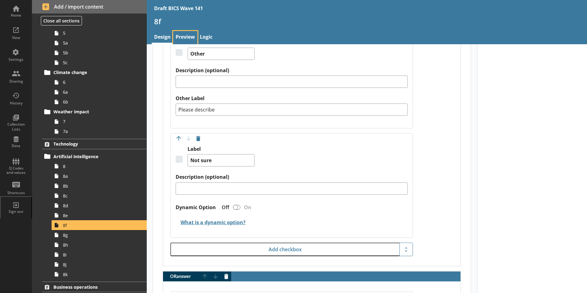
click at [180, 37] on link "Preview" at bounding box center [185, 37] width 24 height 13
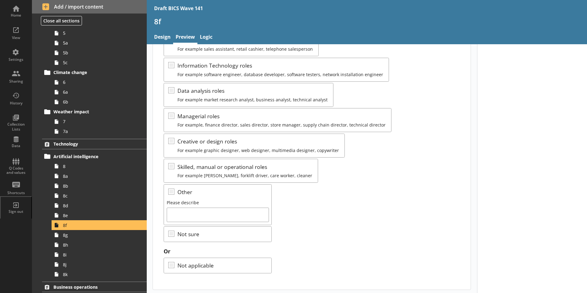
scroll to position [94, 0]
click at [67, 236] on span "8g" at bounding box center [97, 235] width 68 height 6
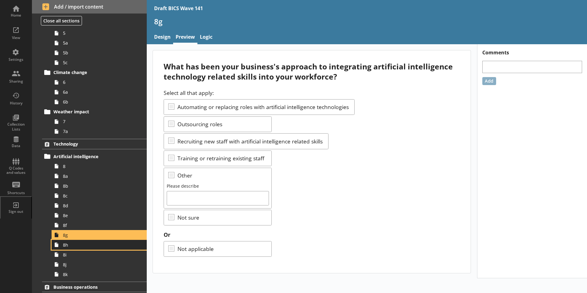
click at [66, 245] on span "8h" at bounding box center [97, 245] width 68 height 6
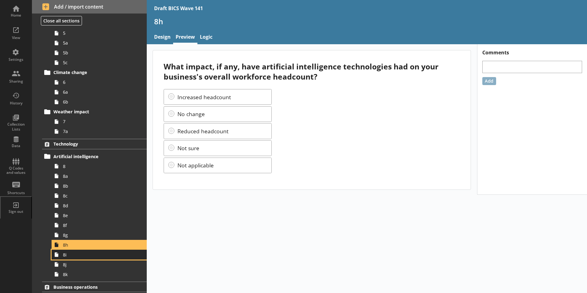
click at [66, 256] on span "8i" at bounding box center [97, 255] width 68 height 6
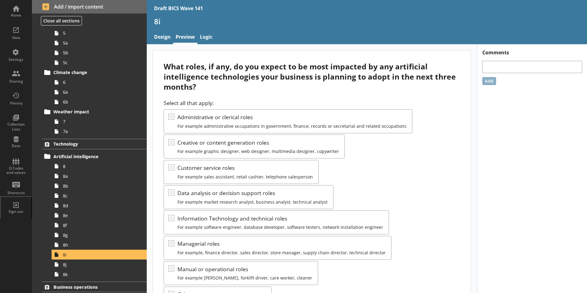
click at [211, 143] on div "Select all that apply: Administrative or clerical roles For example administrat…" at bounding box center [312, 230] width 296 height 262
click at [207, 142] on div "Select all that apply: Administrative or clerical roles For example administrat…" at bounding box center [312, 230] width 296 height 262
click at [163, 38] on link "Design" at bounding box center [162, 37] width 21 height 13
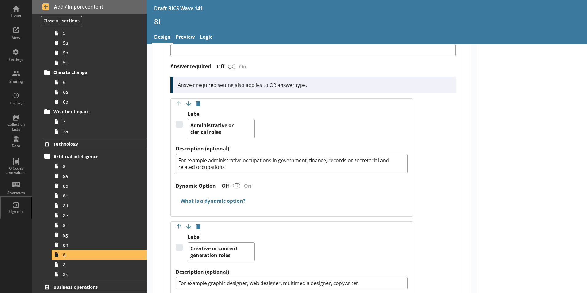
scroll to position [215, 0]
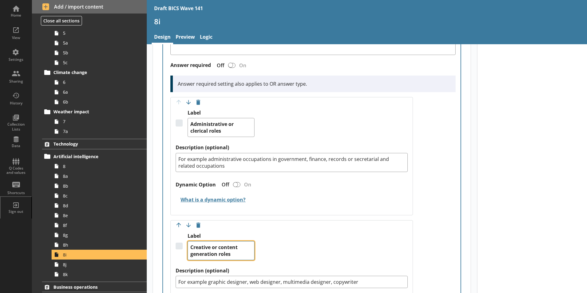
drag, startPoint x: 218, startPoint y: 241, endPoint x: 219, endPoint y: 247, distance: 6.1
click at [219, 247] on textarea "Creative or content generation roles" at bounding box center [220, 250] width 67 height 19
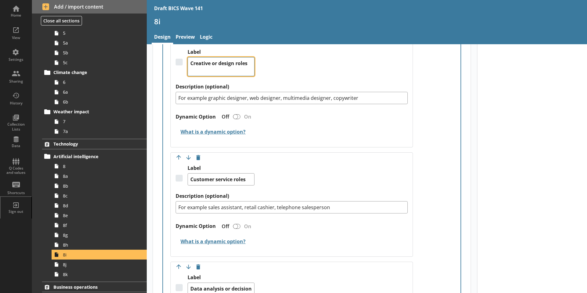
scroll to position [399, 0]
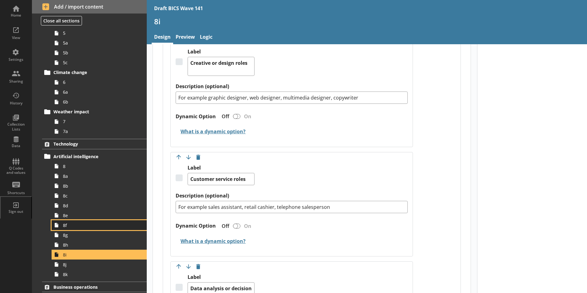
click at [67, 224] on span "8f" at bounding box center [97, 225] width 68 height 6
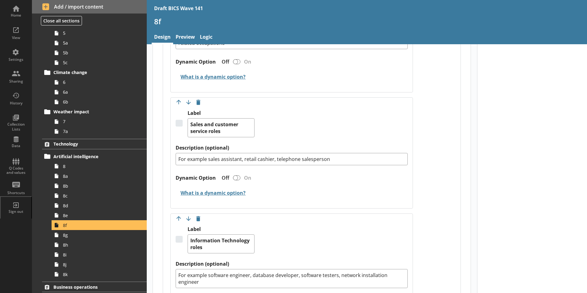
scroll to position [399, 0]
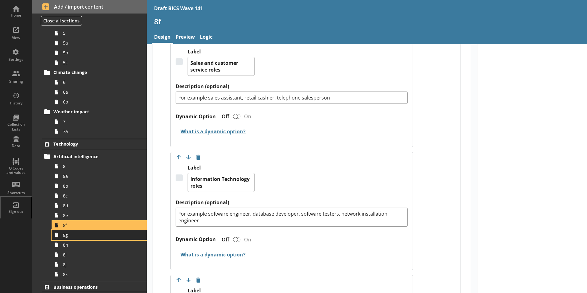
click at [68, 237] on span "8g" at bounding box center [97, 235] width 68 height 6
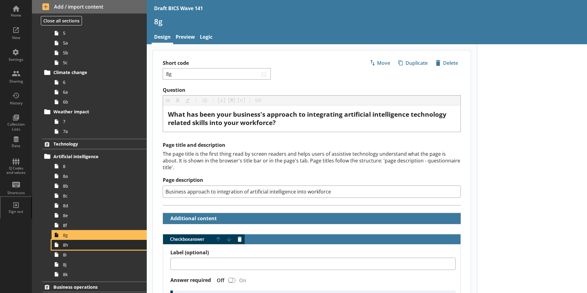
click at [69, 247] on span "8h" at bounding box center [97, 245] width 68 height 6
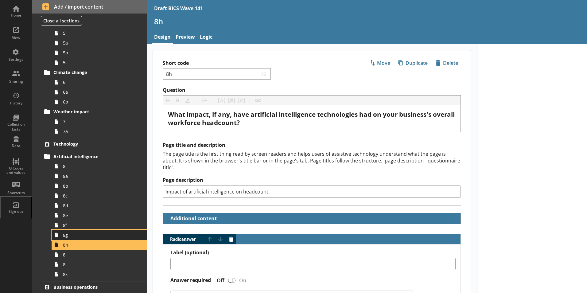
click at [68, 237] on span "8g" at bounding box center [97, 235] width 68 height 6
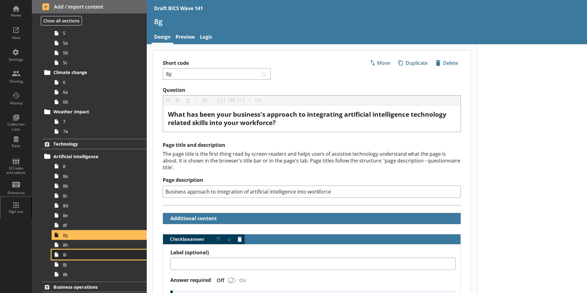
click at [65, 256] on link "8i" at bounding box center [99, 254] width 95 height 10
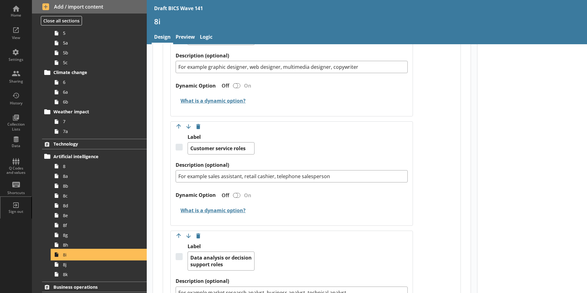
scroll to position [368, 0]
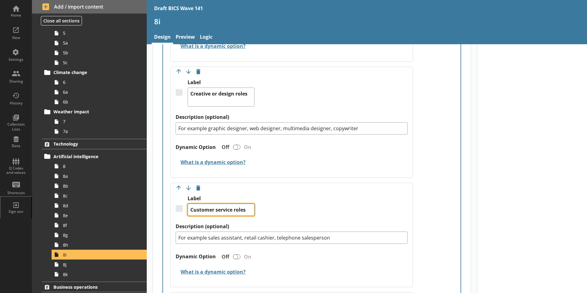
click at [190, 203] on textarea "Customer service roles" at bounding box center [220, 209] width 67 height 12
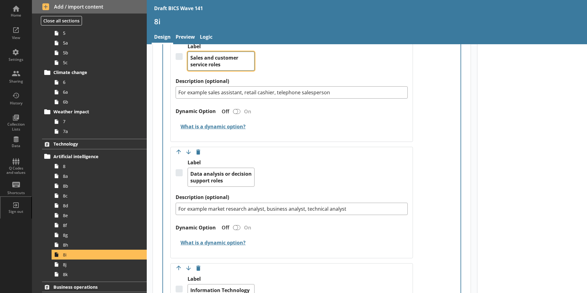
scroll to position [552, 0]
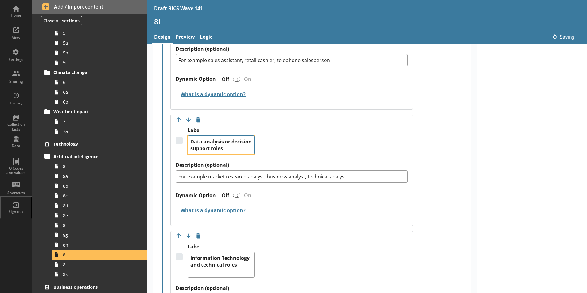
drag, startPoint x: 223, startPoint y: 134, endPoint x: 231, endPoint y: 144, distance: 12.7
click at [231, 144] on textarea "Data analysis or decision support roles" at bounding box center [220, 144] width 67 height 19
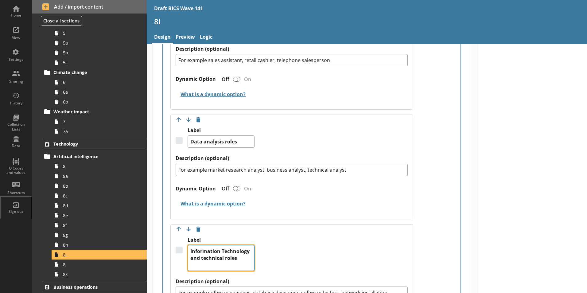
drag, startPoint x: 218, startPoint y: 252, endPoint x: 215, endPoint y: 257, distance: 6.2
click at [215, 256] on textarea "Information Technology and technical roles" at bounding box center [220, 258] width 67 height 26
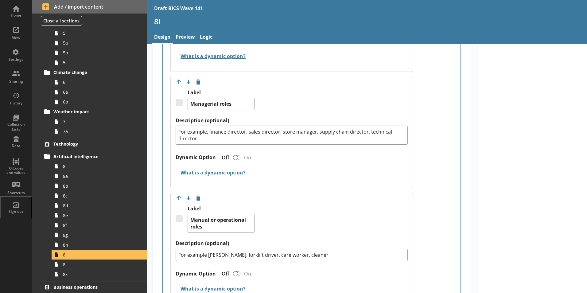
scroll to position [829, 0]
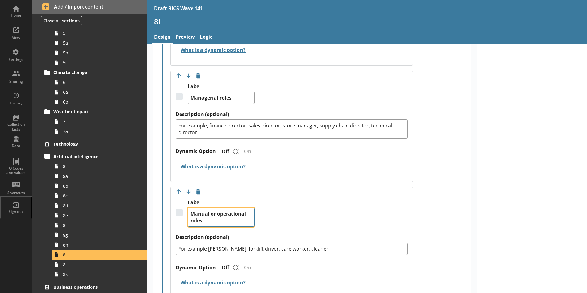
click at [190, 207] on textarea "Manual or operational roles" at bounding box center [220, 216] width 67 height 19
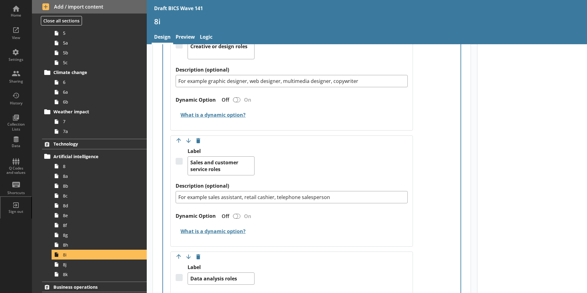
scroll to position [430, 0]
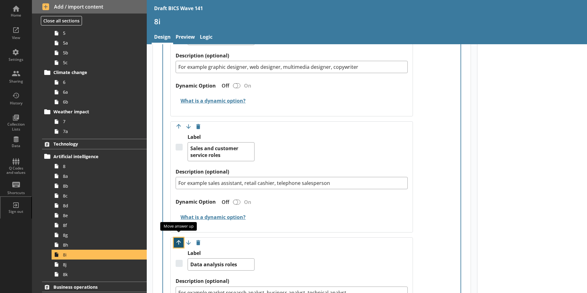
click at [178, 238] on button "Move option up" at bounding box center [179, 243] width 10 height 10
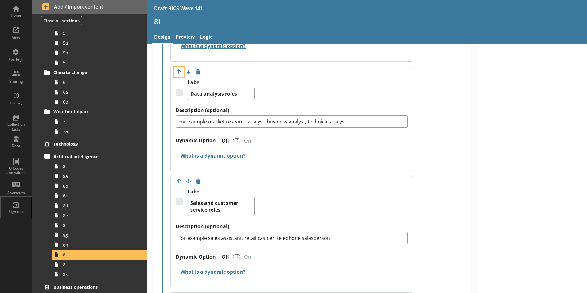
scroll to position [522, 0]
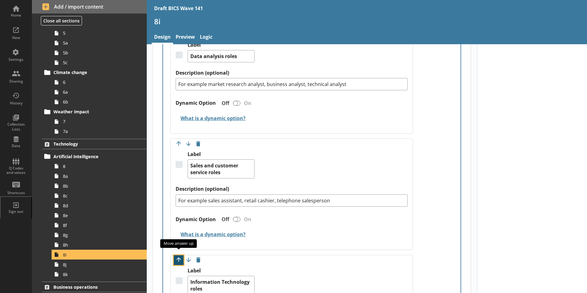
click at [177, 255] on button "Move option up" at bounding box center [179, 260] width 10 height 10
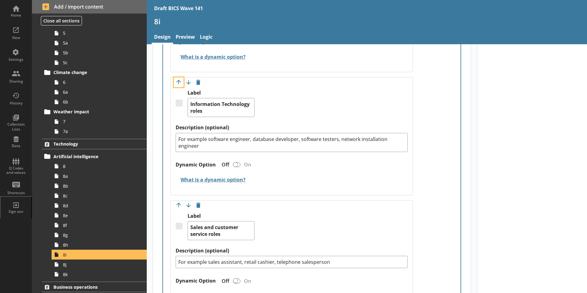
scroll to position [644, 0]
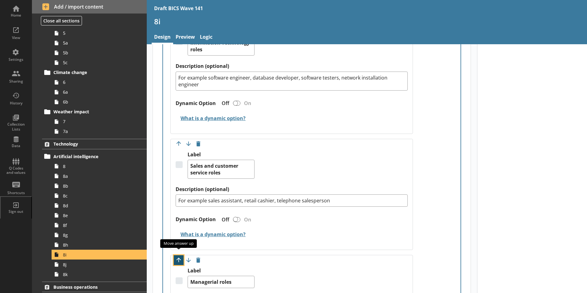
click at [177, 255] on button "Move option up" at bounding box center [179, 260] width 10 height 10
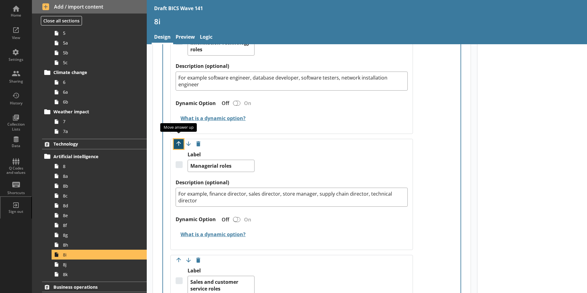
click at [179, 139] on button "Move option up" at bounding box center [179, 144] width 10 height 10
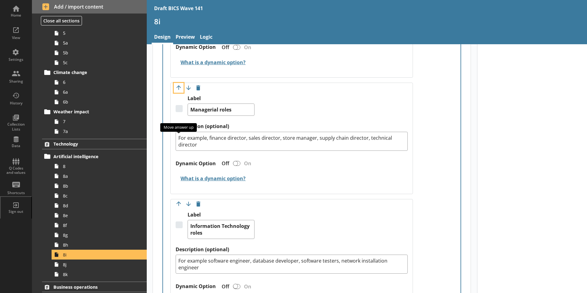
scroll to position [583, 0]
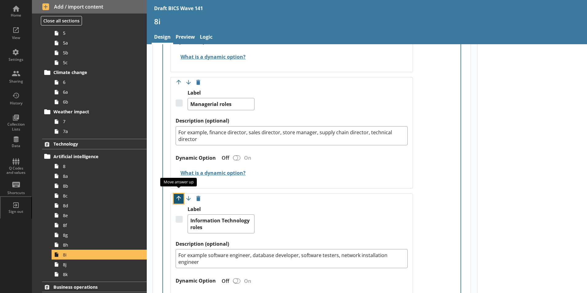
click at [177, 194] on button "Move option up" at bounding box center [179, 199] width 10 height 10
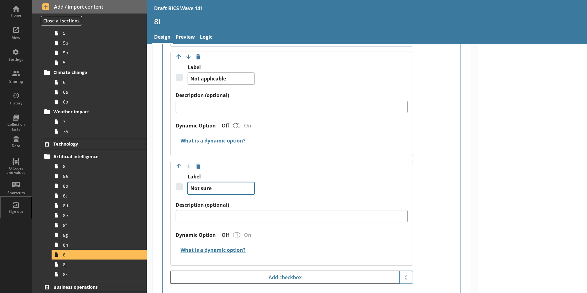
scroll to position [1197, 0]
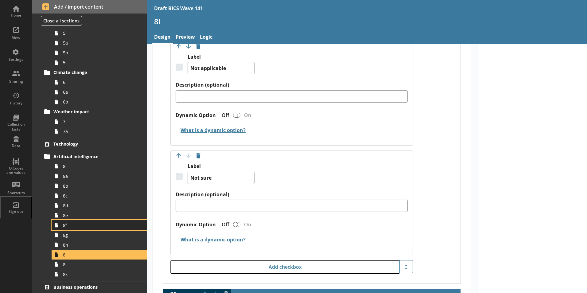
click at [66, 226] on span "8f" at bounding box center [97, 225] width 68 height 6
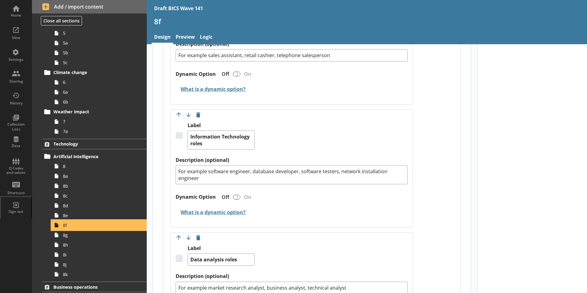
scroll to position [491, 0]
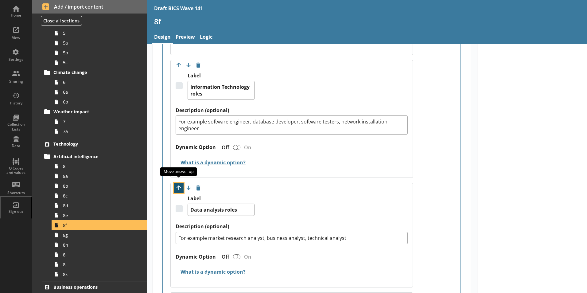
click at [178, 183] on button "Move option up" at bounding box center [179, 188] width 10 height 10
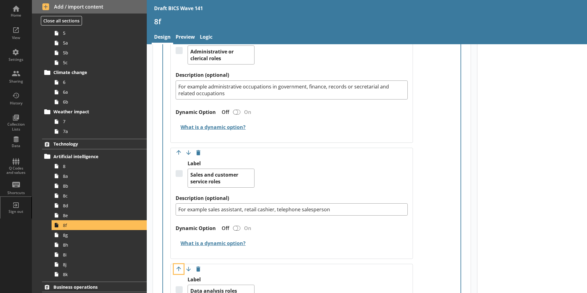
scroll to position [276, 0]
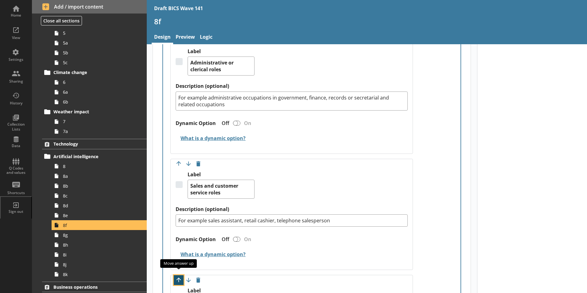
click at [176, 256] on button "Move option up" at bounding box center [179, 280] width 10 height 10
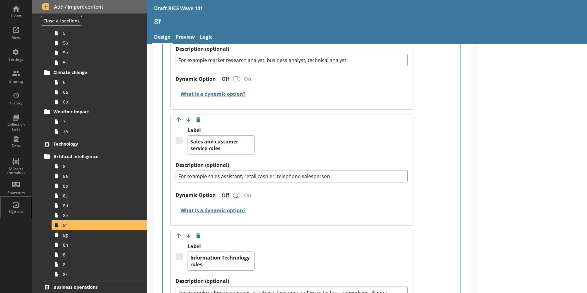
scroll to position [460, 0]
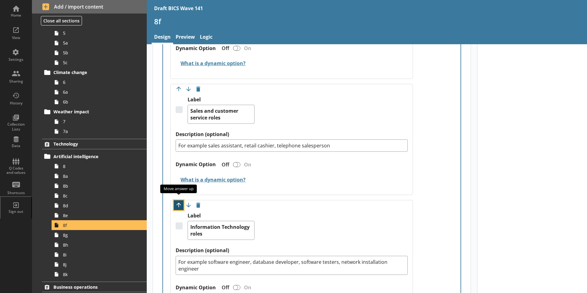
click at [178, 200] on button "Move option up" at bounding box center [179, 205] width 10 height 10
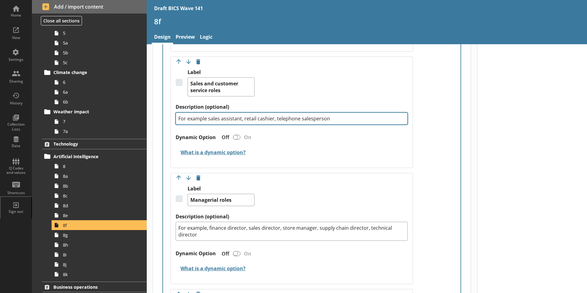
scroll to position [614, 0]
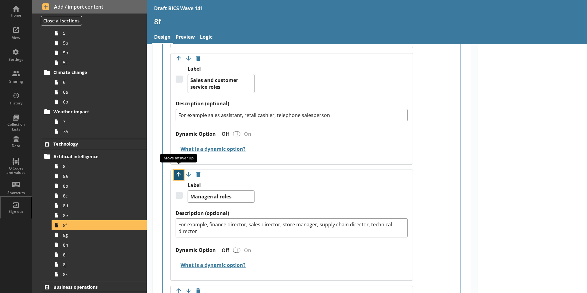
click at [176, 170] on button "Move option up" at bounding box center [179, 175] width 10 height 10
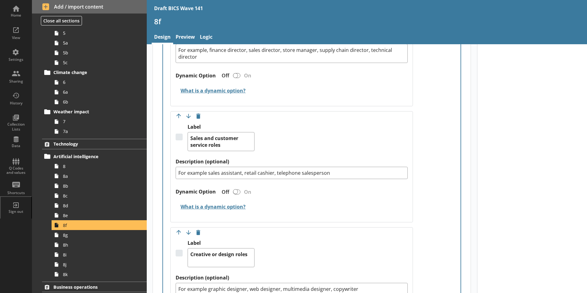
scroll to position [706, 0]
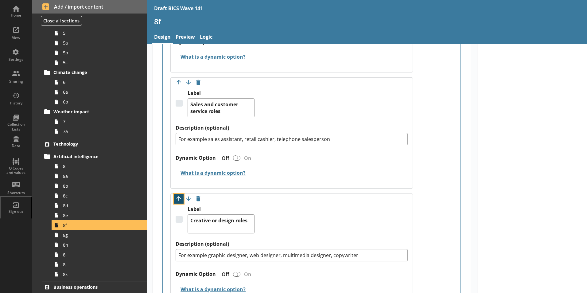
click at [176, 194] on button "Move option up" at bounding box center [179, 199] width 10 height 10
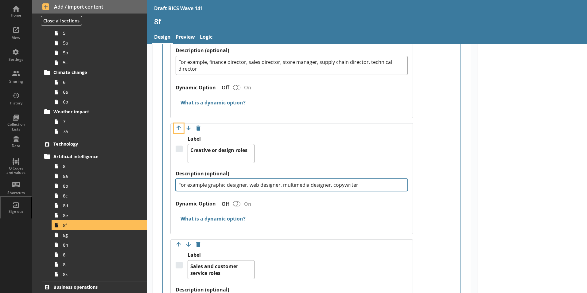
scroll to position [614, 0]
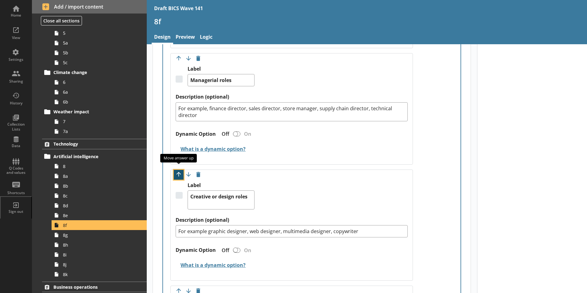
click at [176, 170] on button "Move option up" at bounding box center [179, 175] width 10 height 10
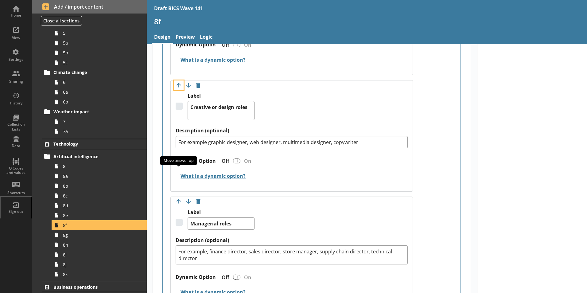
scroll to position [522, 0]
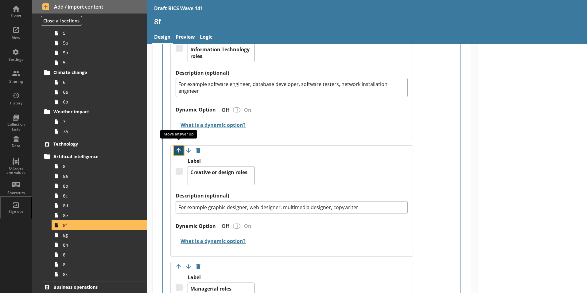
click at [176, 145] on button "Move option up" at bounding box center [179, 150] width 10 height 10
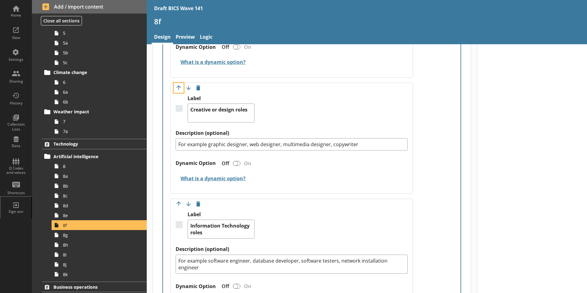
scroll to position [430, 0]
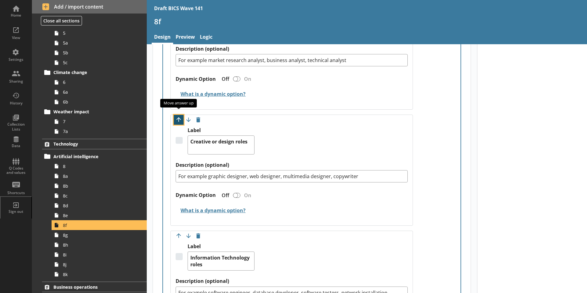
click at [179, 115] on button "Move option up" at bounding box center [179, 120] width 10 height 10
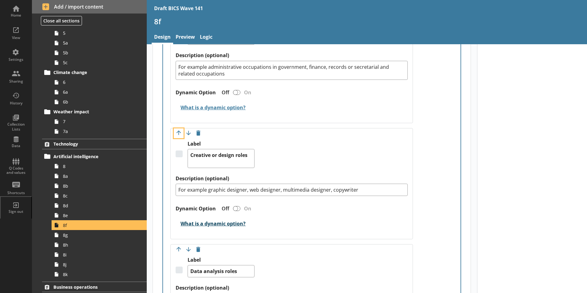
scroll to position [338, 0]
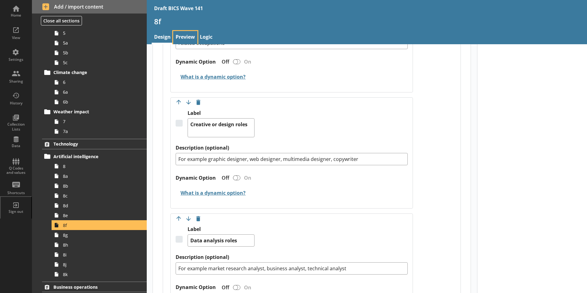
click at [182, 33] on link "Preview" at bounding box center [185, 37] width 24 height 13
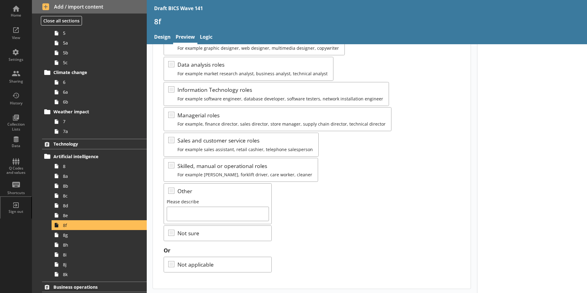
scroll to position [94, 0]
click at [13, 168] on div "Q Codes and values" at bounding box center [15, 170] width 21 height 9
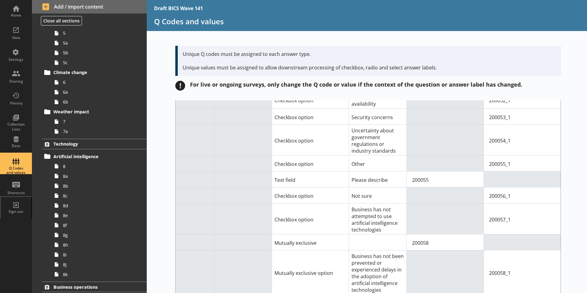
scroll to position [4541, 0]
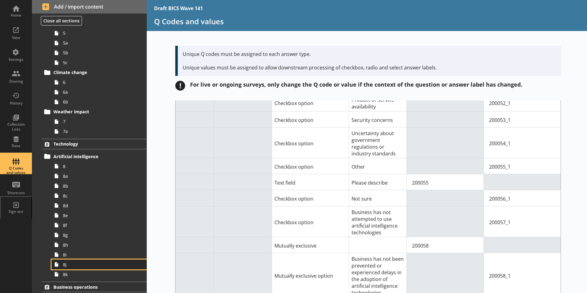
click at [70, 256] on span "8j" at bounding box center [97, 264] width 68 height 6
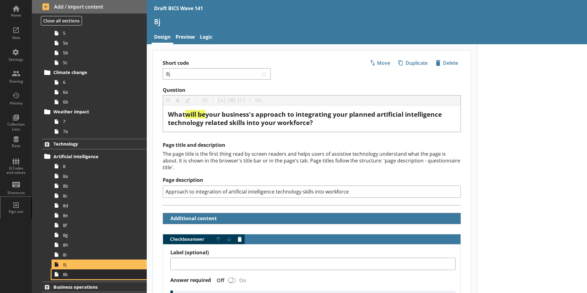
click at [62, 256] on link "8k" at bounding box center [99, 274] width 95 height 10
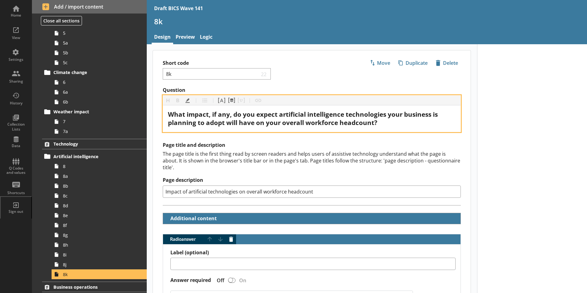
click at [280, 115] on span "What impact, if any, do you expect artificial intelligence technologies your bu…" at bounding box center [303, 118] width 271 height 17
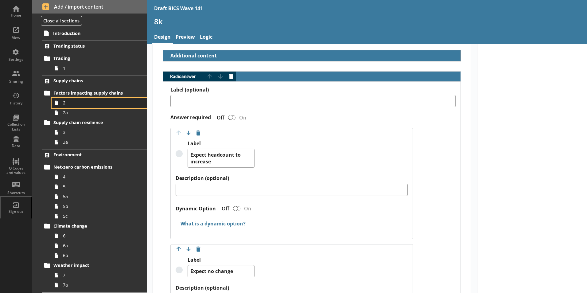
click at [65, 106] on link "2" at bounding box center [99, 103] width 95 height 10
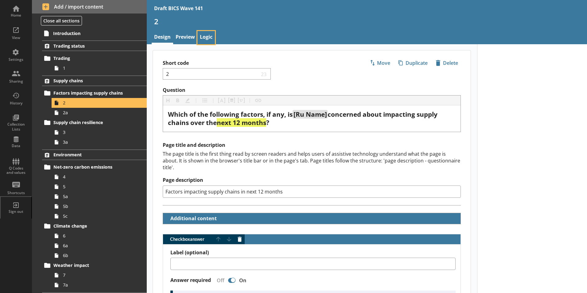
click at [208, 36] on link "Logic" at bounding box center [205, 37] width 17 height 13
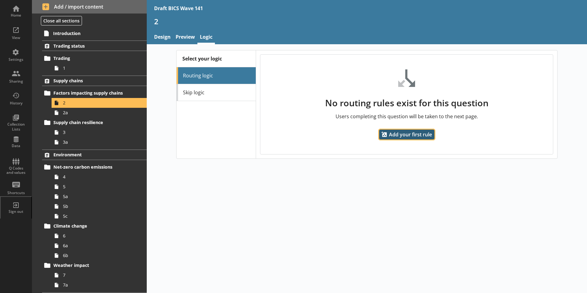
click at [397, 137] on span "Add your first rule" at bounding box center [406, 134] width 55 height 10
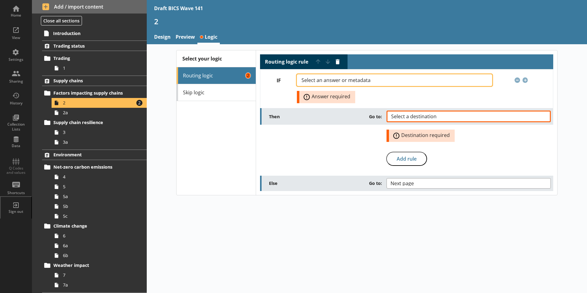
click at [415, 82] on button "Select an answer or metadata" at bounding box center [394, 80] width 195 height 12
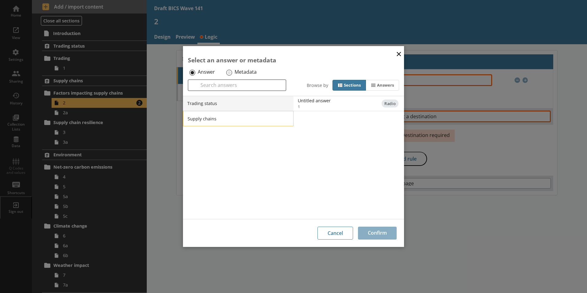
click at [224, 118] on li "Supply chains" at bounding box center [238, 118] width 110 height 15
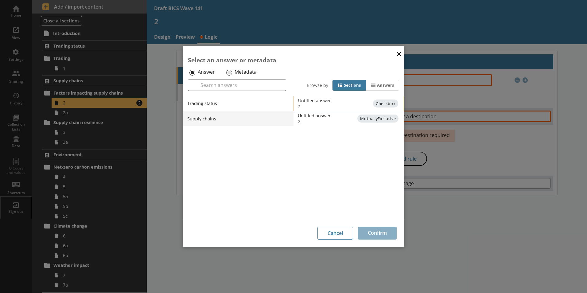
click at [328, 104] on span "2" at bounding box center [353, 107] width 111 height 6
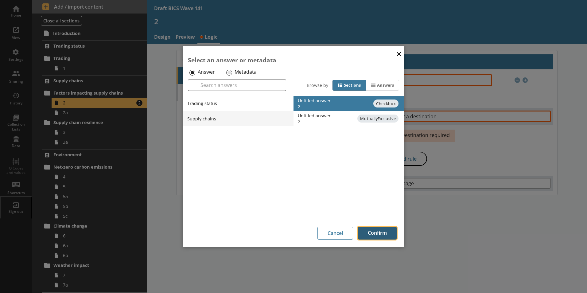
click at [380, 227] on button "Confirm" at bounding box center [377, 232] width 39 height 13
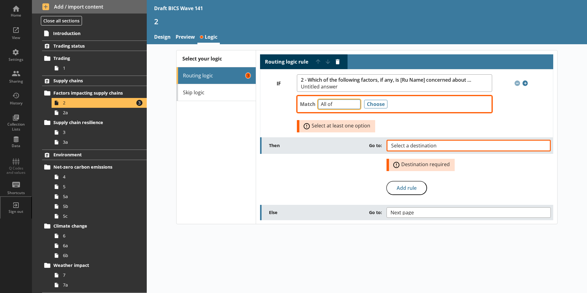
click at [353, 106] on select "Any of Not any of All of Count of Unanswered" at bounding box center [339, 104] width 42 height 10
click at [318, 99] on select "Any of Not any of All of Count of Unanswered" at bounding box center [339, 104] width 42 height 10
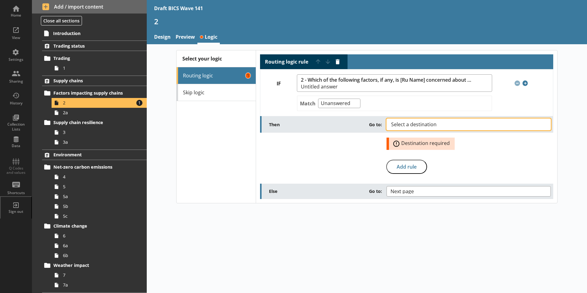
click at [469, 123] on button "Select a destination" at bounding box center [468, 124] width 164 height 12
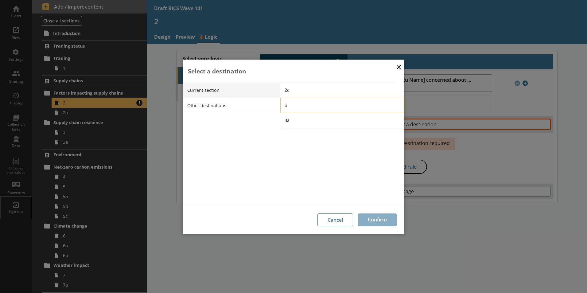
click at [291, 106] on span "3" at bounding box center [347, 105] width 124 height 6
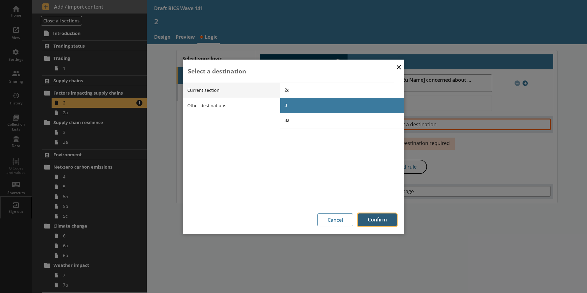
click at [365, 220] on button "Confirm" at bounding box center [377, 219] width 39 height 13
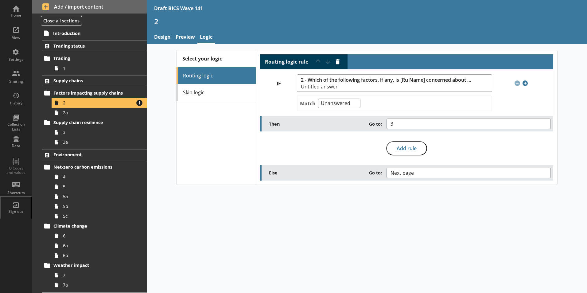
click at [431, 214] on div "Select your logic Routing logic Skip logic Routing logic rule Move rule up Move…" at bounding box center [367, 168] width 440 height 249
click at [69, 114] on span "2a" at bounding box center [97, 113] width 68 height 6
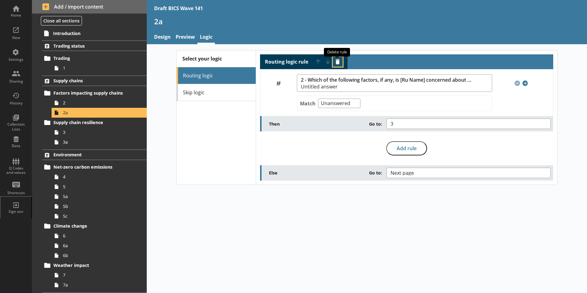
click at [336, 61] on button "Delete routing rule" at bounding box center [338, 62] width 10 height 10
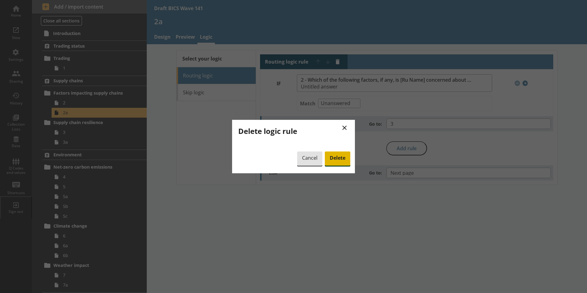
click at [338, 158] on span "Delete" at bounding box center [337, 158] width 25 height 14
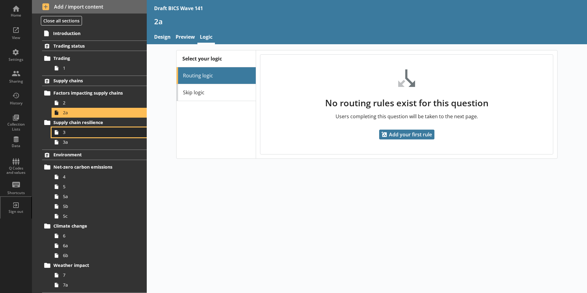
click at [63, 132] on span "3" at bounding box center [97, 132] width 68 height 6
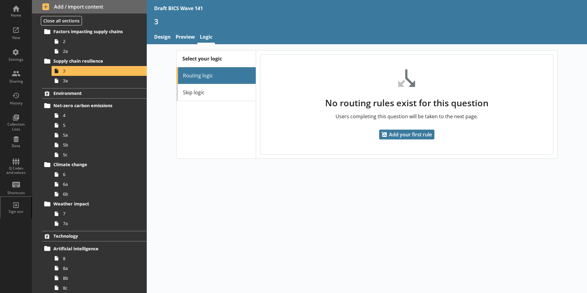
scroll to position [123, 0]
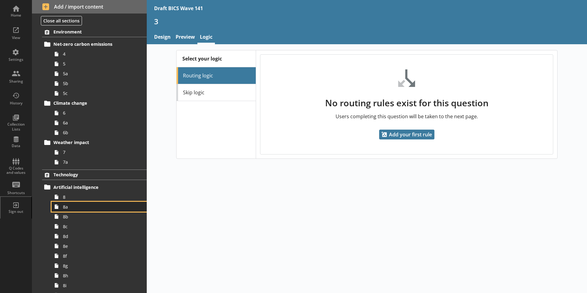
click at [64, 206] on span "8a" at bounding box center [97, 207] width 68 height 6
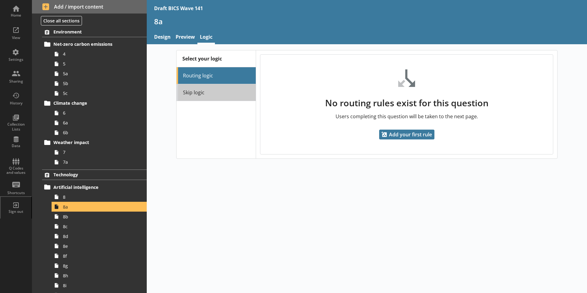
click at [203, 90] on link "Skip logic" at bounding box center [215, 92] width 79 height 17
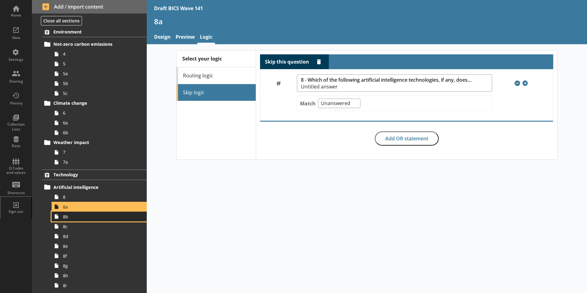
click at [67, 219] on span "8b" at bounding box center [97, 217] width 68 height 6
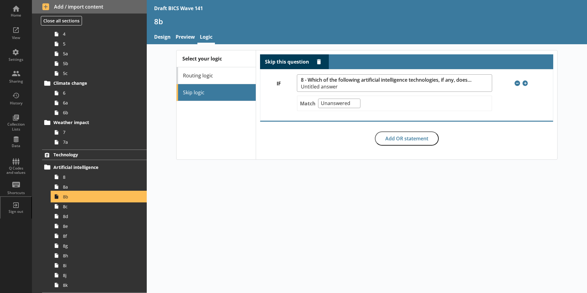
scroll to position [153, 0]
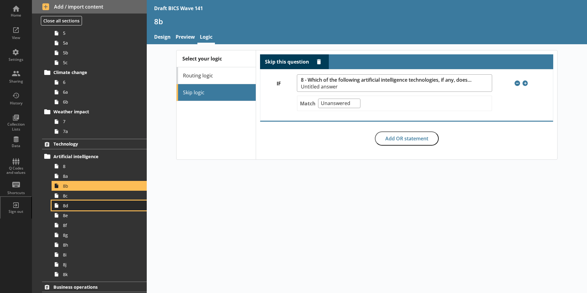
click at [60, 208] on icon at bounding box center [57, 205] width 10 height 10
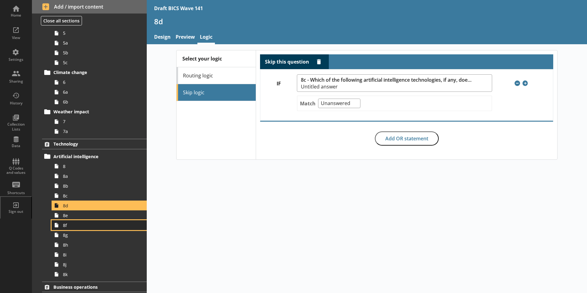
click at [67, 228] on link "8f" at bounding box center [99, 225] width 95 height 10
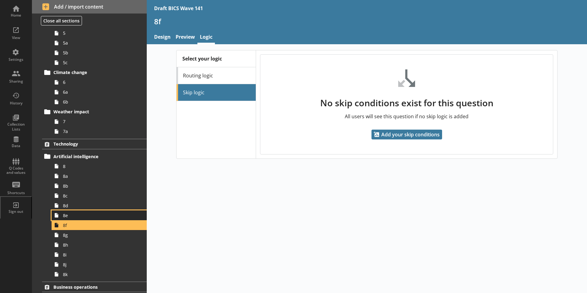
click at [66, 217] on span "8e" at bounding box center [97, 215] width 68 height 6
click at [66, 228] on span "8f" at bounding box center [97, 225] width 68 height 6
click at [65, 239] on link "8g" at bounding box center [99, 235] width 95 height 10
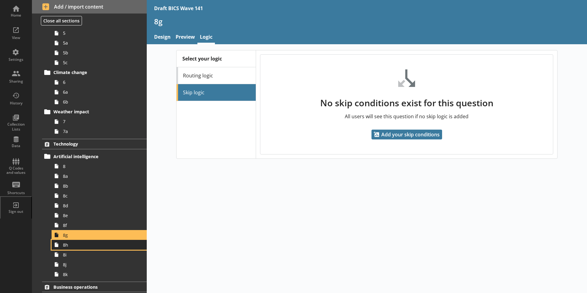
click at [68, 249] on link "8h" at bounding box center [99, 245] width 95 height 10
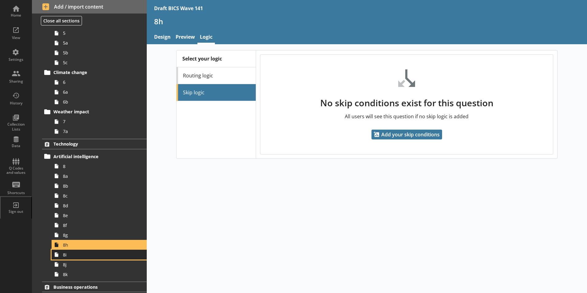
click at [67, 256] on span "8i" at bounding box center [97, 255] width 68 height 6
click at [62, 246] on link "8h" at bounding box center [99, 245] width 95 height 10
click at [187, 39] on link "Preview" at bounding box center [185, 37] width 24 height 13
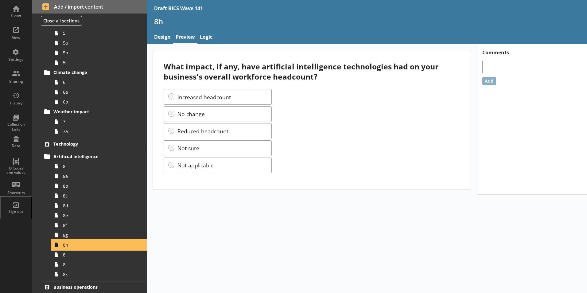
click at [62, 245] on link "8h" at bounding box center [99, 245] width 95 height 10
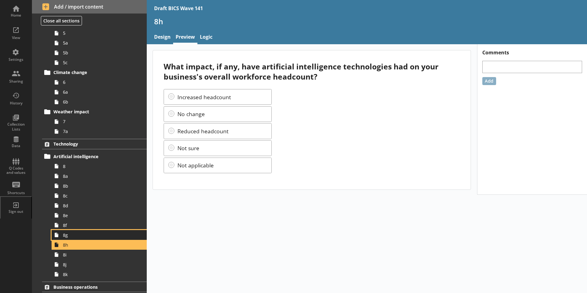
click at [64, 237] on span "8g" at bounding box center [97, 235] width 68 height 6
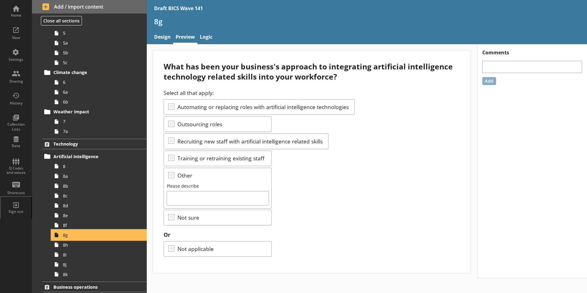
click at [64, 237] on span "8g" at bounding box center [97, 235] width 68 height 6
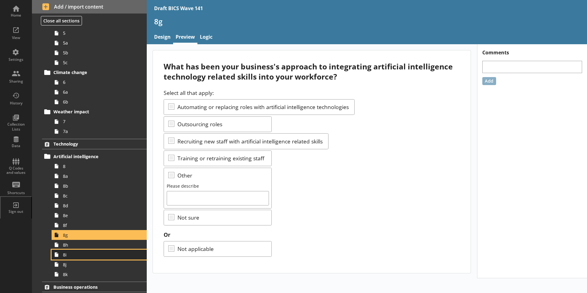
click at [64, 256] on span "8i" at bounding box center [97, 255] width 68 height 6
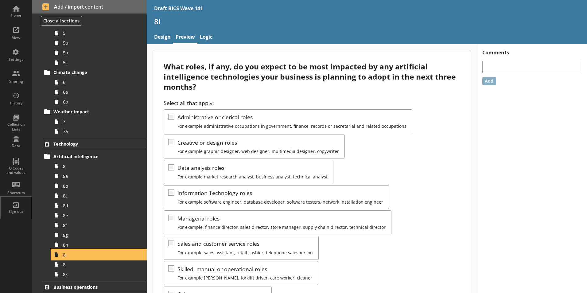
click at [65, 256] on span "8i" at bounding box center [97, 255] width 68 height 6
click at [207, 38] on link "Logic" at bounding box center [205, 37] width 17 height 13
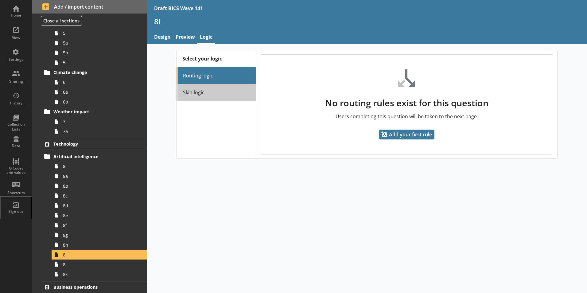
click at [208, 95] on link "Skip logic" at bounding box center [215, 92] width 79 height 17
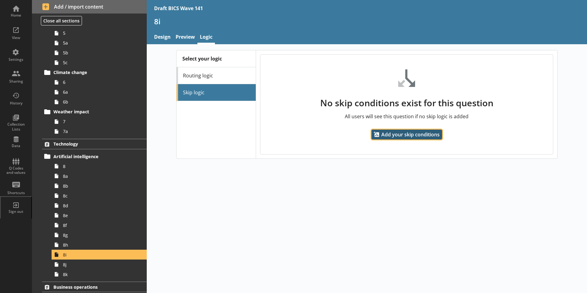
click at [396, 134] on span "Add your skip conditions" at bounding box center [406, 134] width 71 height 10
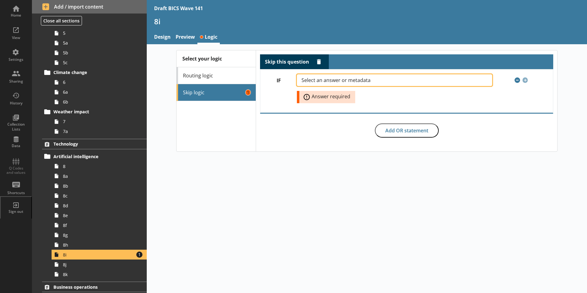
click at [375, 80] on span "Select an answer or metadata" at bounding box center [340, 80] width 79 height 5
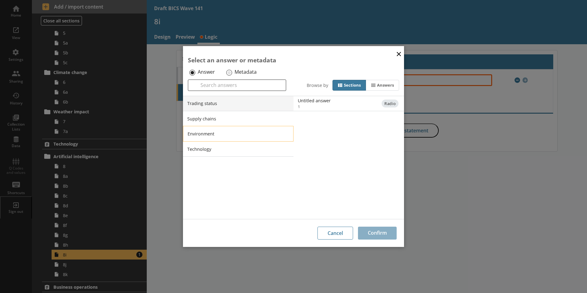
click at [205, 132] on li "Environment" at bounding box center [238, 133] width 110 height 15
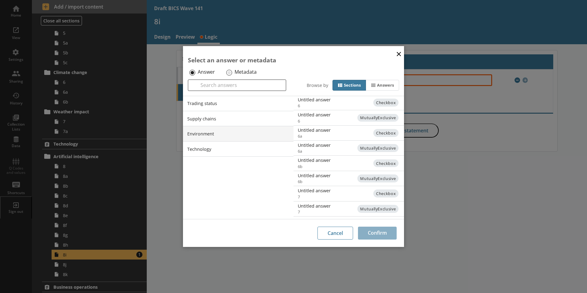
scroll to position [150, 0]
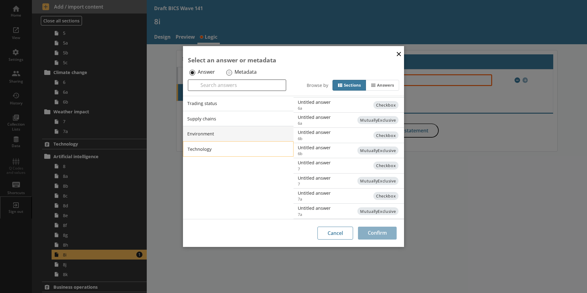
click at [215, 151] on li "Technology" at bounding box center [238, 148] width 110 height 15
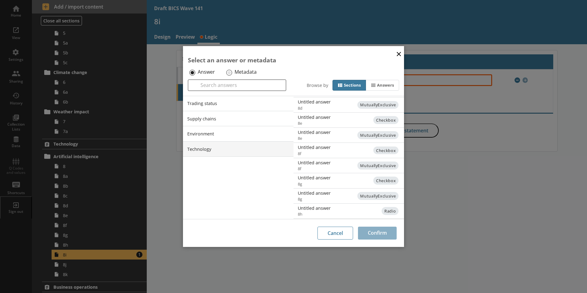
scroll to position [135, 0]
click at [308, 153] on span "8f" at bounding box center [353, 154] width 111 height 6
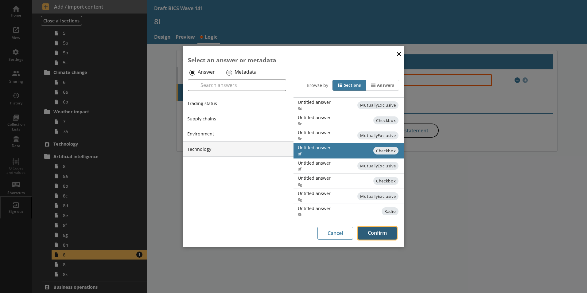
click at [382, 235] on button "Confirm" at bounding box center [377, 232] width 39 height 13
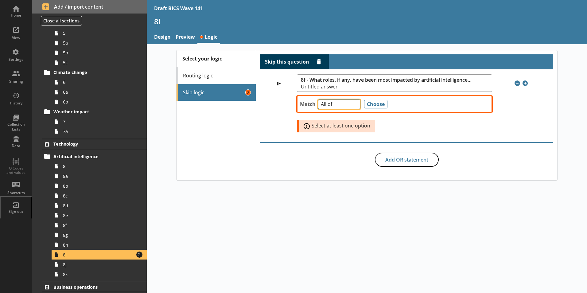
click at [354, 106] on select "Any of Not any of All of Count of Unanswered" at bounding box center [339, 104] width 42 height 10
click at [318, 99] on select "Any of Not any of All of Count of Unanswered" at bounding box center [339, 104] width 42 height 10
click at [369, 103] on button "Choose" at bounding box center [375, 104] width 23 height 9
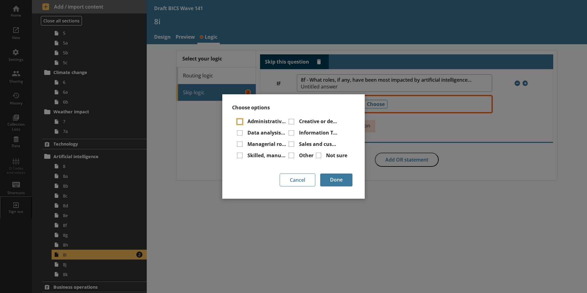
click at [239, 122] on input "Administrative or clerical roles" at bounding box center [240, 122] width 6 height 6
click at [292, 121] on input "Creative or design roles" at bounding box center [291, 122] width 6 height 6
click at [239, 131] on input "Data analysis roles" at bounding box center [240, 133] width 6 height 6
click at [290, 132] on input "Information Technology roles" at bounding box center [291, 133] width 6 height 6
click at [240, 145] on input "Managerial roles" at bounding box center [240, 144] width 6 height 6
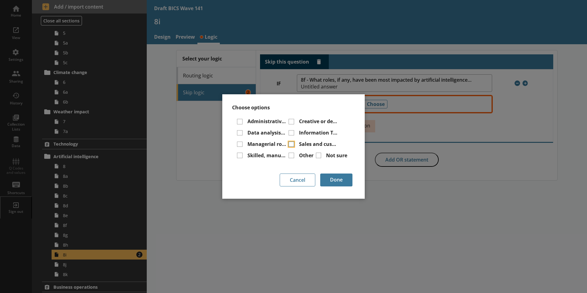
click at [290, 142] on input "Sales and customer service roles" at bounding box center [291, 144] width 6 height 6
click at [240, 154] on input "Skilled, manual or operational roles" at bounding box center [240, 156] width 6 height 6
click at [336, 181] on button "Done" at bounding box center [336, 179] width 32 height 13
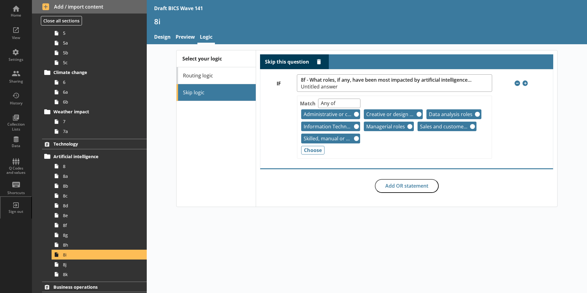
click at [469, 236] on div "Select your logic Routing logic Skip logic Skip this question Delete rule IF 8f…" at bounding box center [367, 168] width 440 height 249
click at [55, 227] on icon at bounding box center [57, 225] width 10 height 10
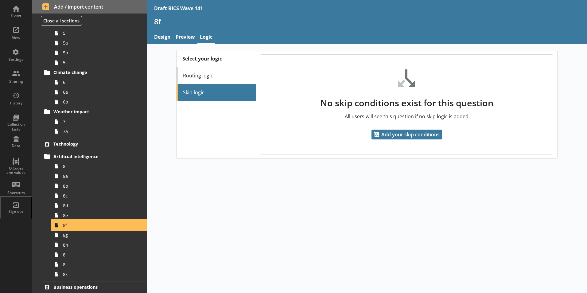
click at [55, 227] on icon at bounding box center [57, 225] width 4 height 5
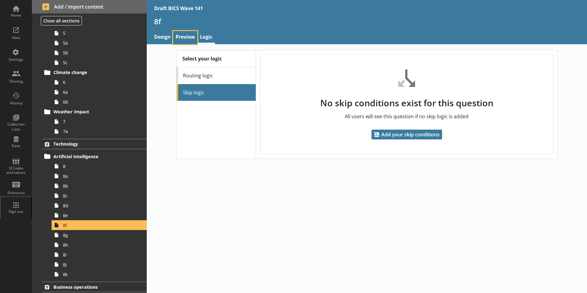
click at [187, 38] on link "Preview" at bounding box center [185, 37] width 24 height 13
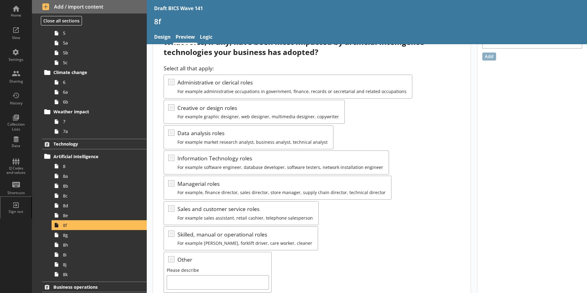
scroll to position [61, 0]
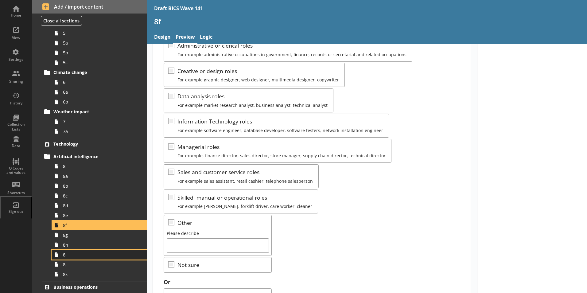
click at [59, 256] on icon at bounding box center [57, 254] width 10 height 10
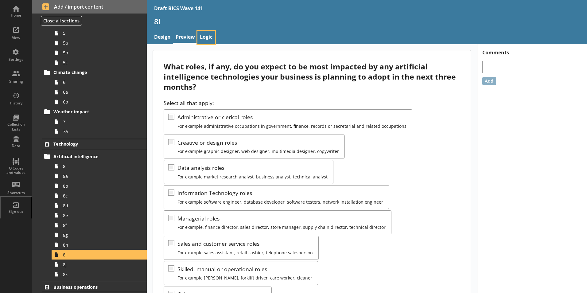
click at [206, 37] on link "Logic" at bounding box center [205, 37] width 17 height 13
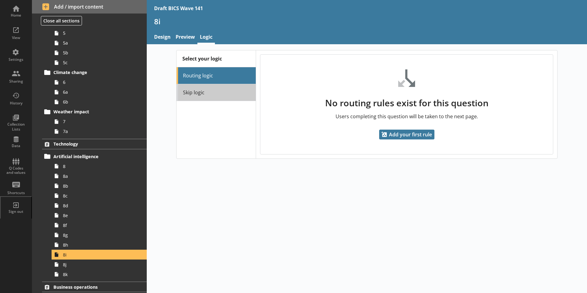
click at [190, 95] on link "Skip logic" at bounding box center [215, 92] width 79 height 17
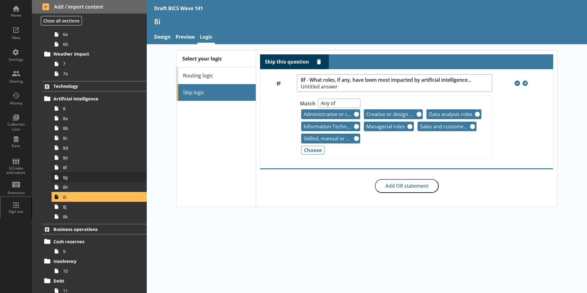
scroll to position [215, 0]
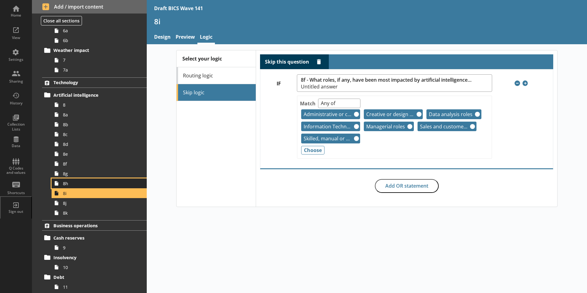
click at [67, 187] on link "8h" at bounding box center [99, 183] width 95 height 10
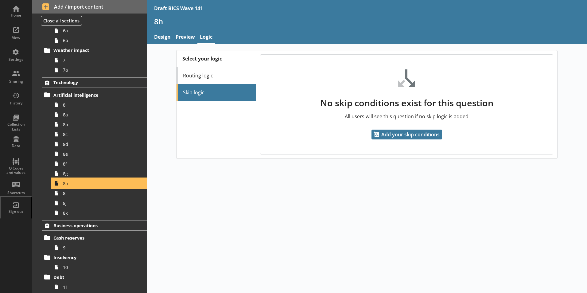
click at [67, 187] on link "8h" at bounding box center [99, 183] width 95 height 10
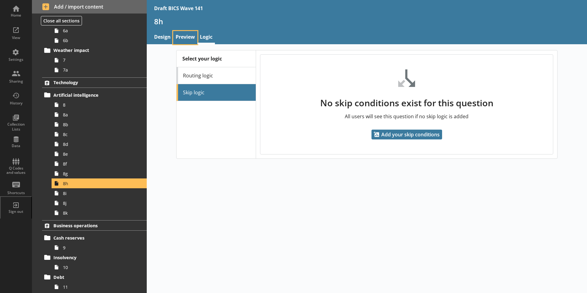
click at [185, 34] on link "Preview" at bounding box center [185, 37] width 24 height 13
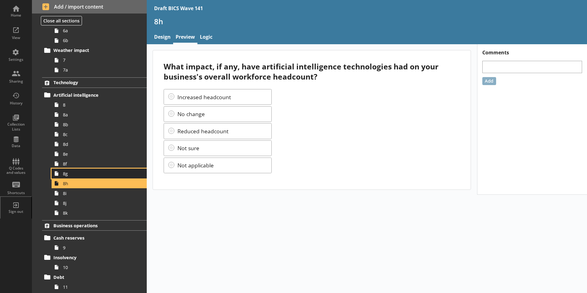
click at [70, 175] on span "8g" at bounding box center [97, 174] width 68 height 6
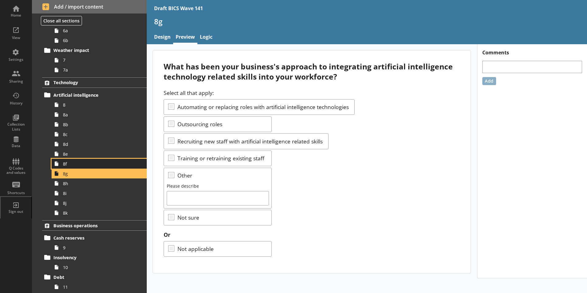
click at [74, 165] on span "8f" at bounding box center [97, 164] width 68 height 6
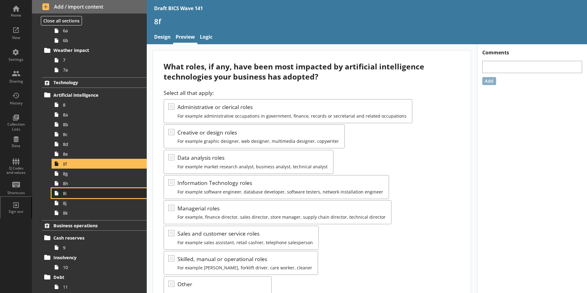
click at [65, 193] on span "8i" at bounding box center [97, 193] width 68 height 6
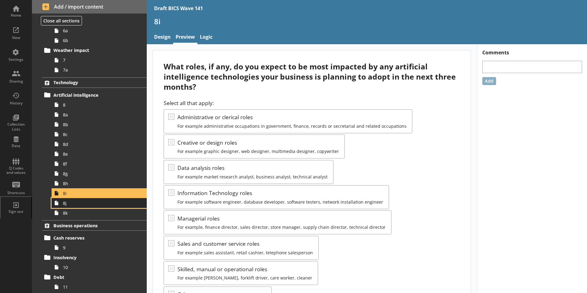
click at [68, 204] on span "8j" at bounding box center [97, 203] width 68 height 6
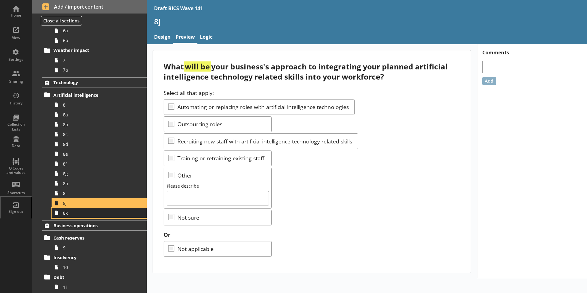
click at [71, 214] on span "8k" at bounding box center [97, 213] width 68 height 6
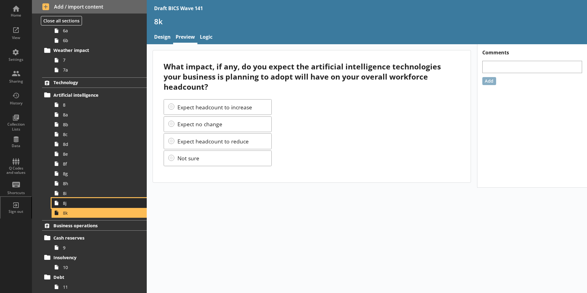
click at [72, 204] on span "8j" at bounding box center [97, 203] width 68 height 6
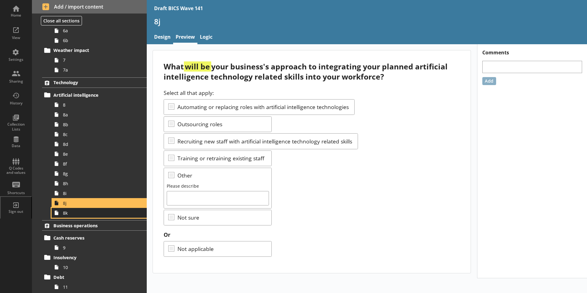
click at [66, 213] on span "8k" at bounding box center [97, 213] width 68 height 6
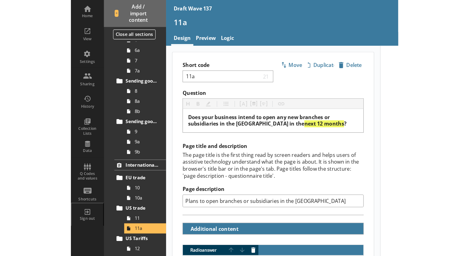
scroll to position [347, 0]
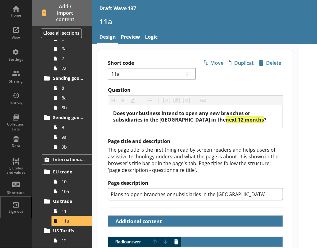
type textarea "x"
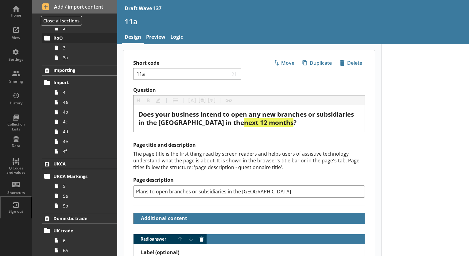
scroll to position [133, 0]
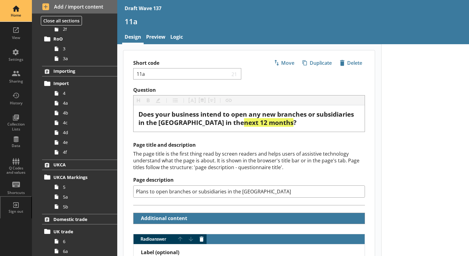
click at [21, 17] on div "Home" at bounding box center [15, 15] width 21 height 5
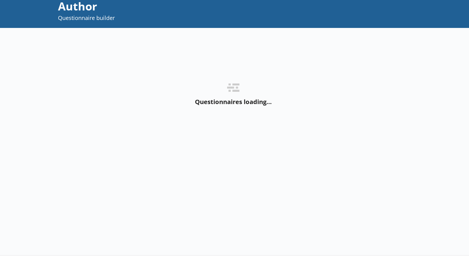
scroll to position [31, 0]
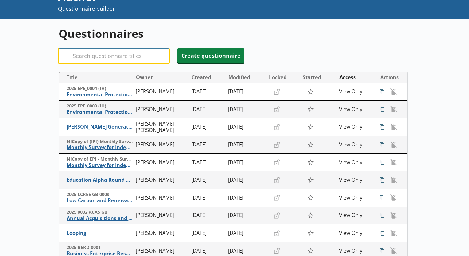
click at [77, 53] on input "Search" at bounding box center [114, 55] width 110 height 15
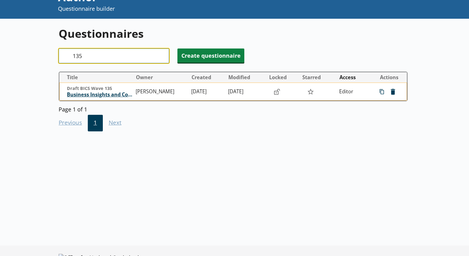
type input "135"
click at [99, 96] on span "Business Insights and Conditions Survey (BICS)" at bounding box center [100, 94] width 66 height 6
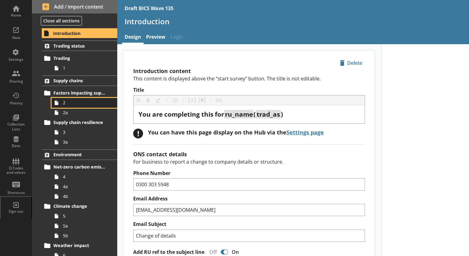
click at [69, 101] on span "2" at bounding box center [86, 103] width 46 height 6
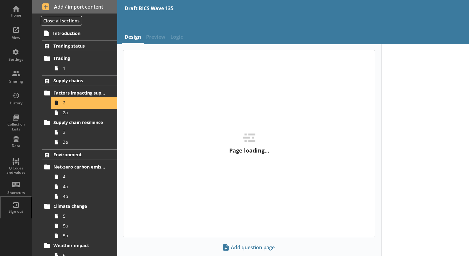
type textarea "x"
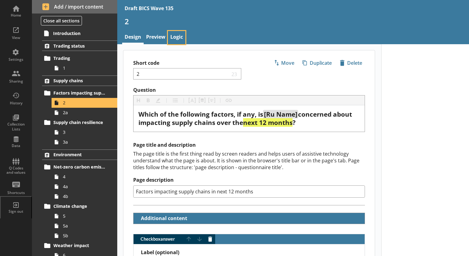
click at [179, 38] on link "Logic" at bounding box center [176, 37] width 17 height 13
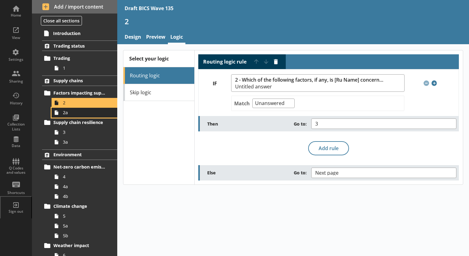
click at [68, 114] on span "2a" at bounding box center [86, 113] width 46 height 6
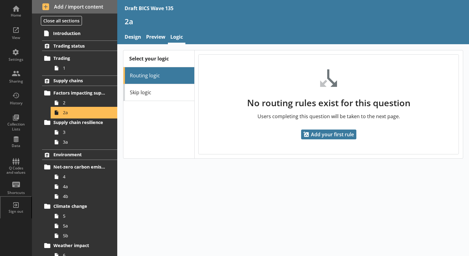
click at [66, 114] on span "2a" at bounding box center [86, 113] width 46 height 6
click at [65, 103] on span "2" at bounding box center [86, 103] width 46 height 6
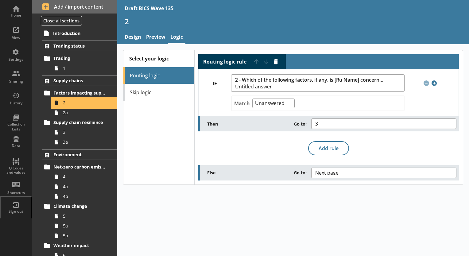
click at [66, 102] on span "2" at bounding box center [86, 103] width 46 height 6
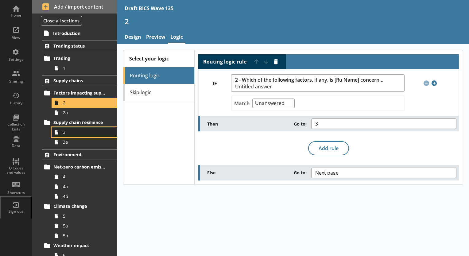
click at [63, 131] on span "3" at bounding box center [86, 132] width 46 height 6
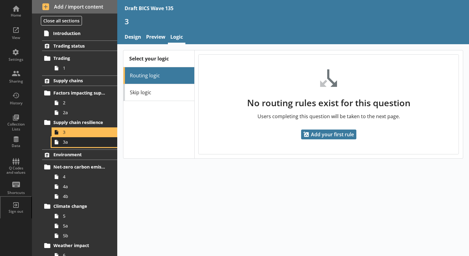
click at [68, 142] on span "3a" at bounding box center [86, 142] width 46 height 6
